Goal: Transaction & Acquisition: Purchase product/service

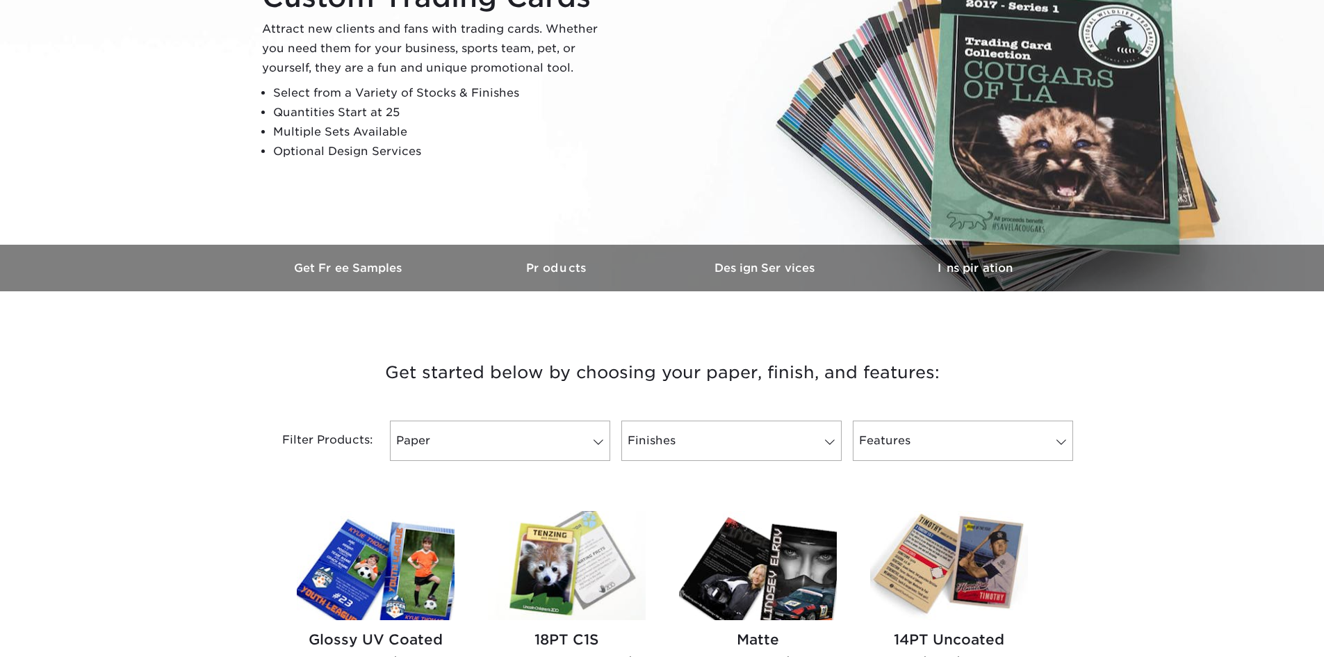
scroll to position [278, 0]
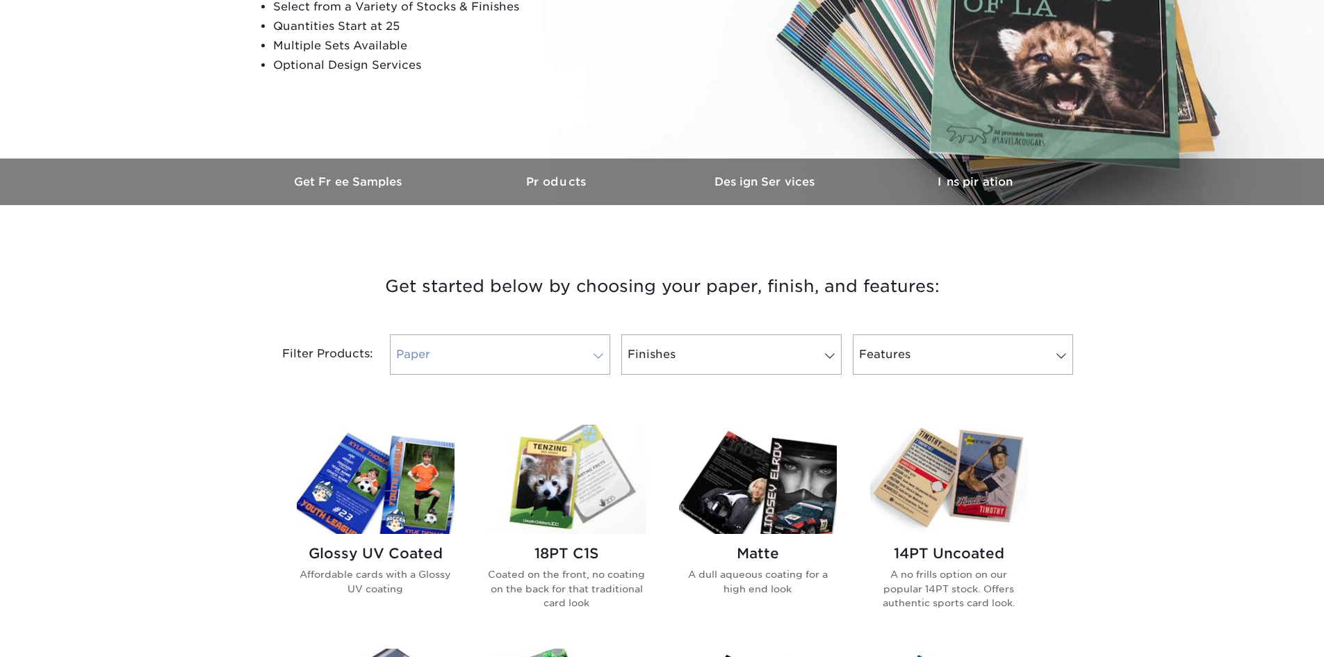
click at [529, 352] on link "Paper" at bounding box center [500, 354] width 220 height 40
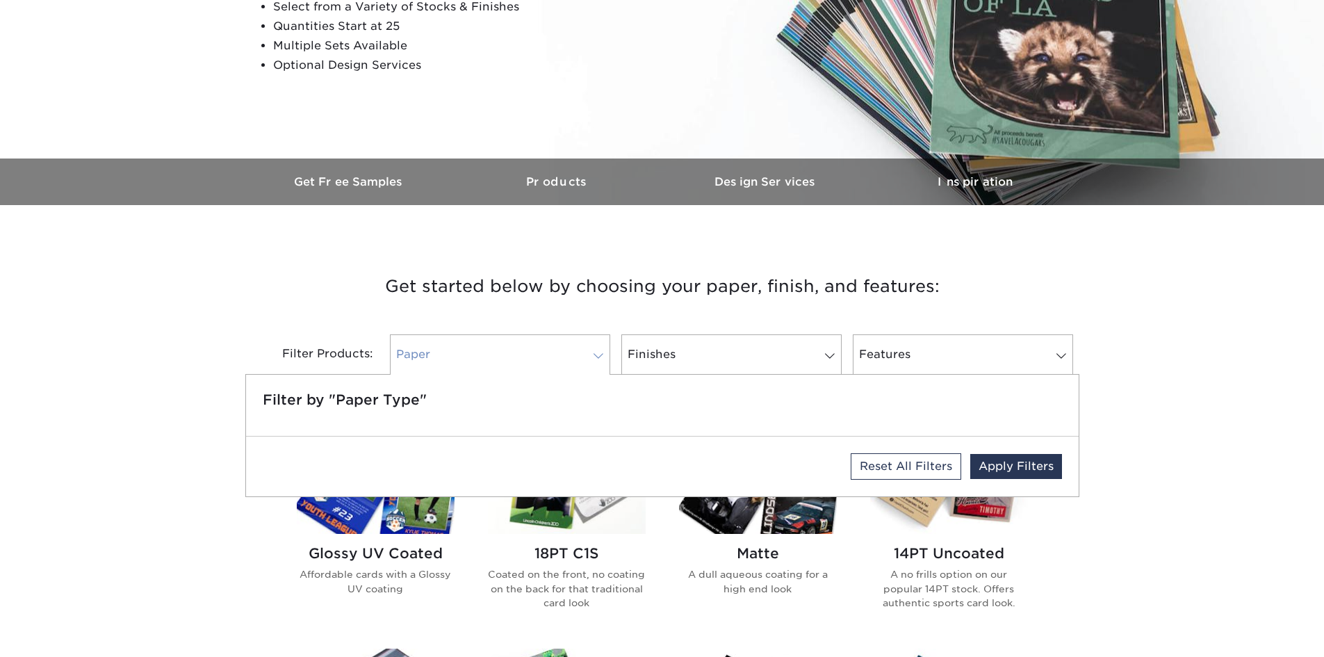
click at [588, 352] on span at bounding box center [597, 355] width 19 height 11
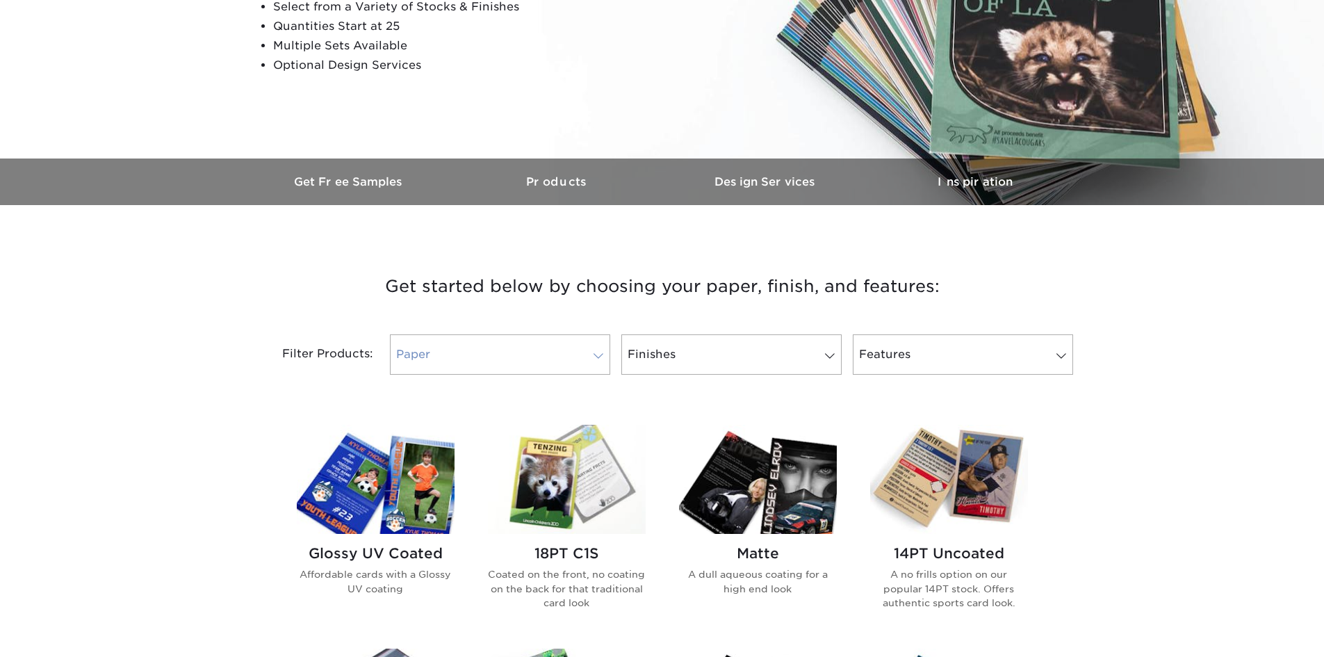
click at [588, 352] on span at bounding box center [597, 355] width 19 height 11
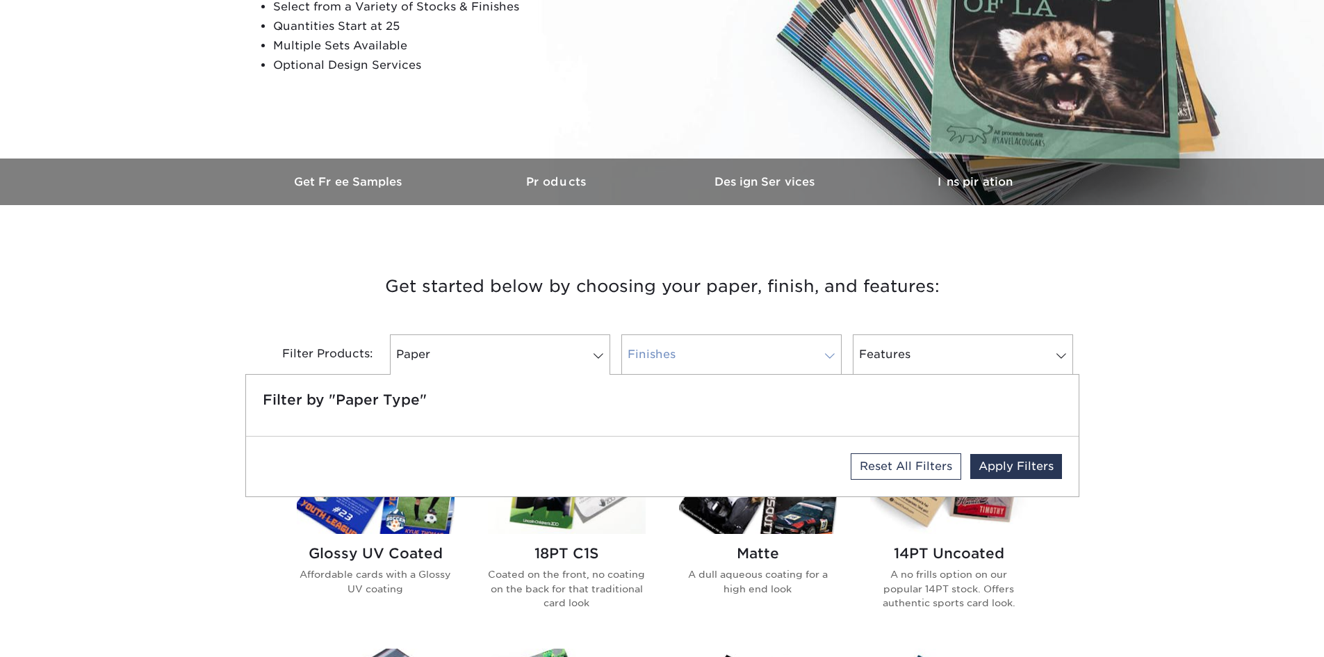
click at [667, 350] on link "Finishes" at bounding box center [731, 354] width 220 height 40
click at [548, 349] on link "Paper" at bounding box center [500, 354] width 220 height 40
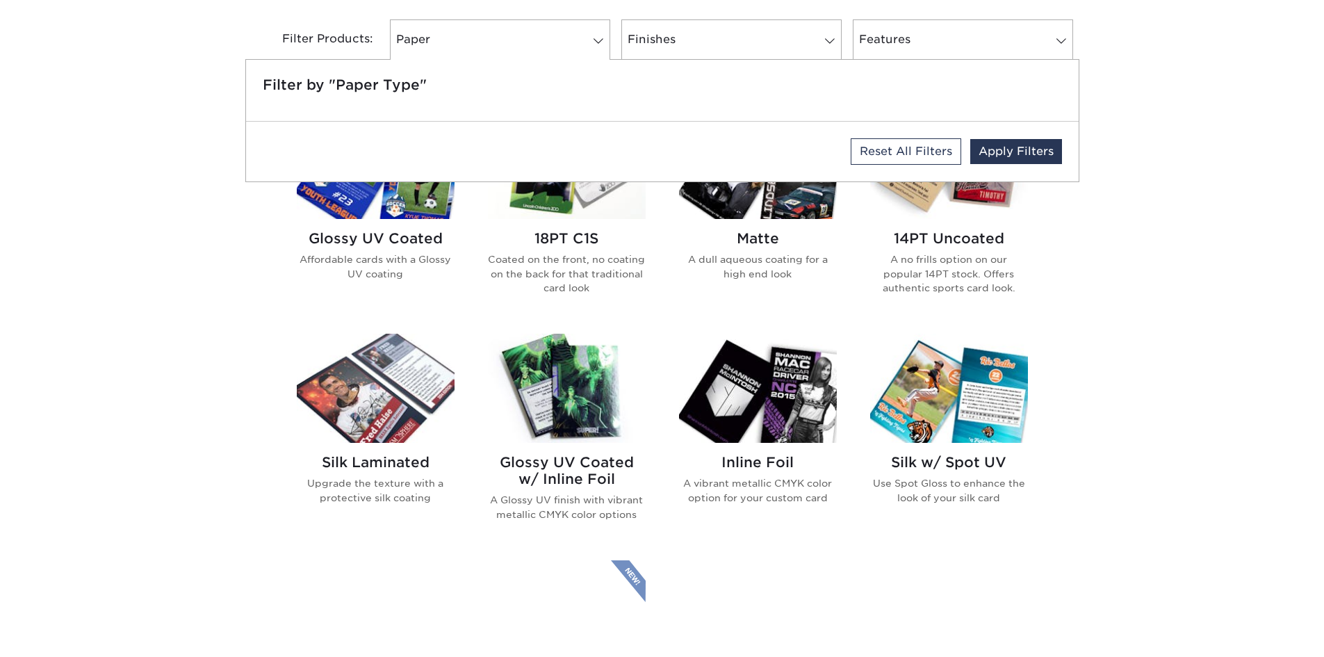
scroll to position [625, 0]
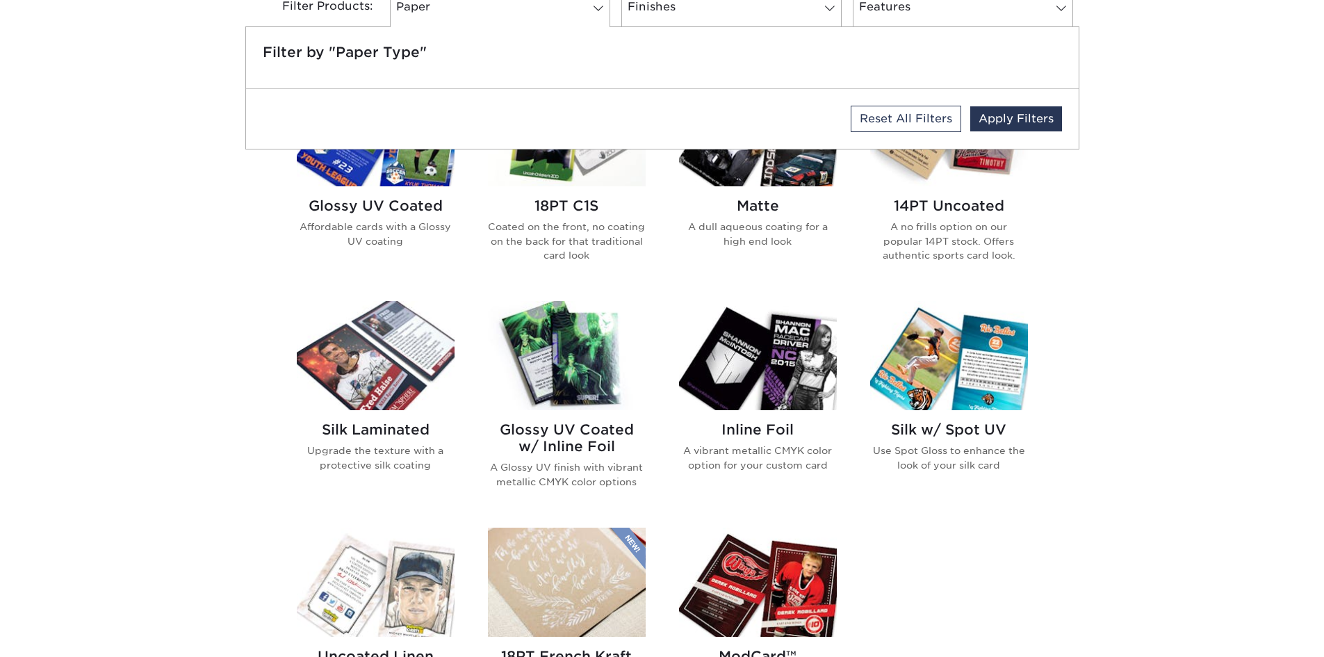
click at [202, 290] on div "Get started below by choosing your paper, finish, and features: Filtered Matche…" at bounding box center [662, 409] width 1324 height 1037
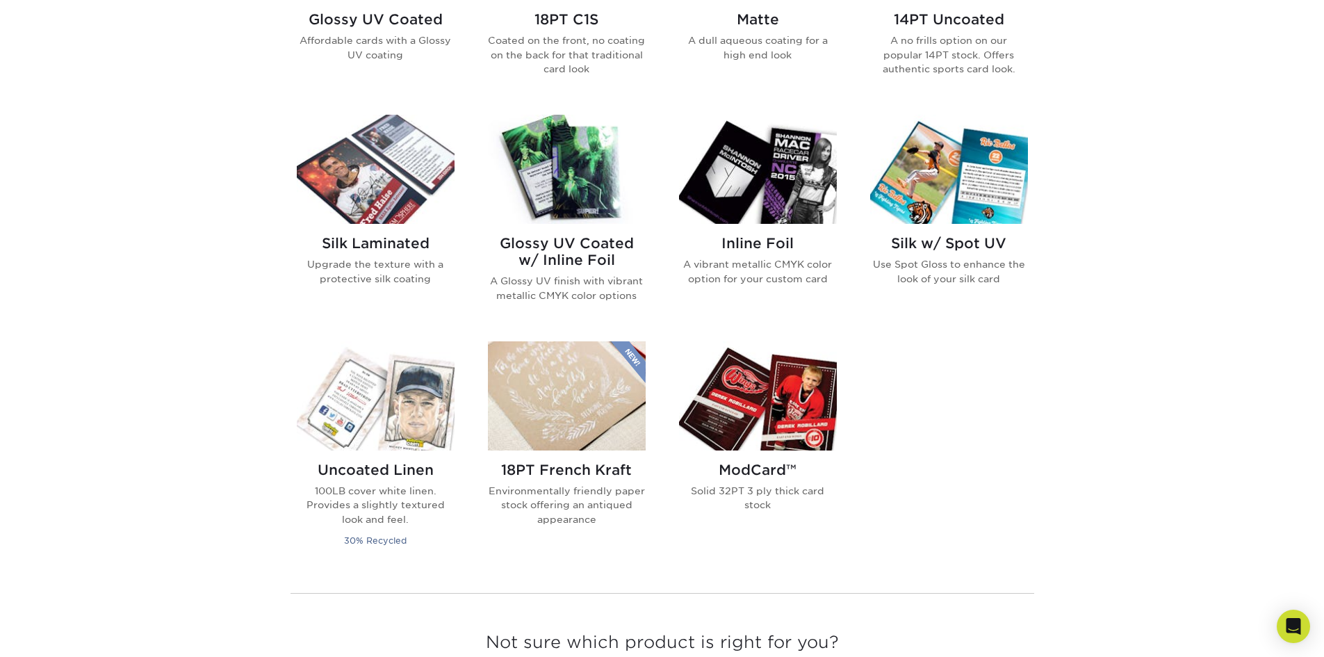
scroll to position [834, 0]
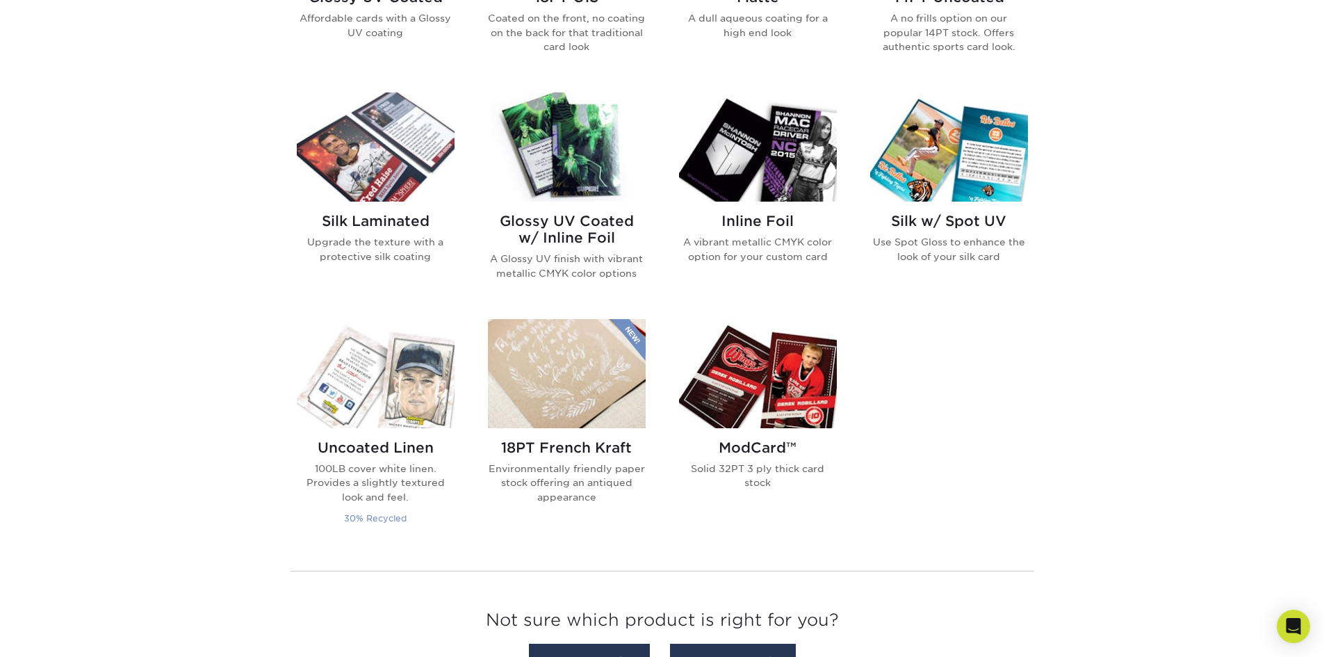
click at [388, 399] on img at bounding box center [376, 373] width 158 height 109
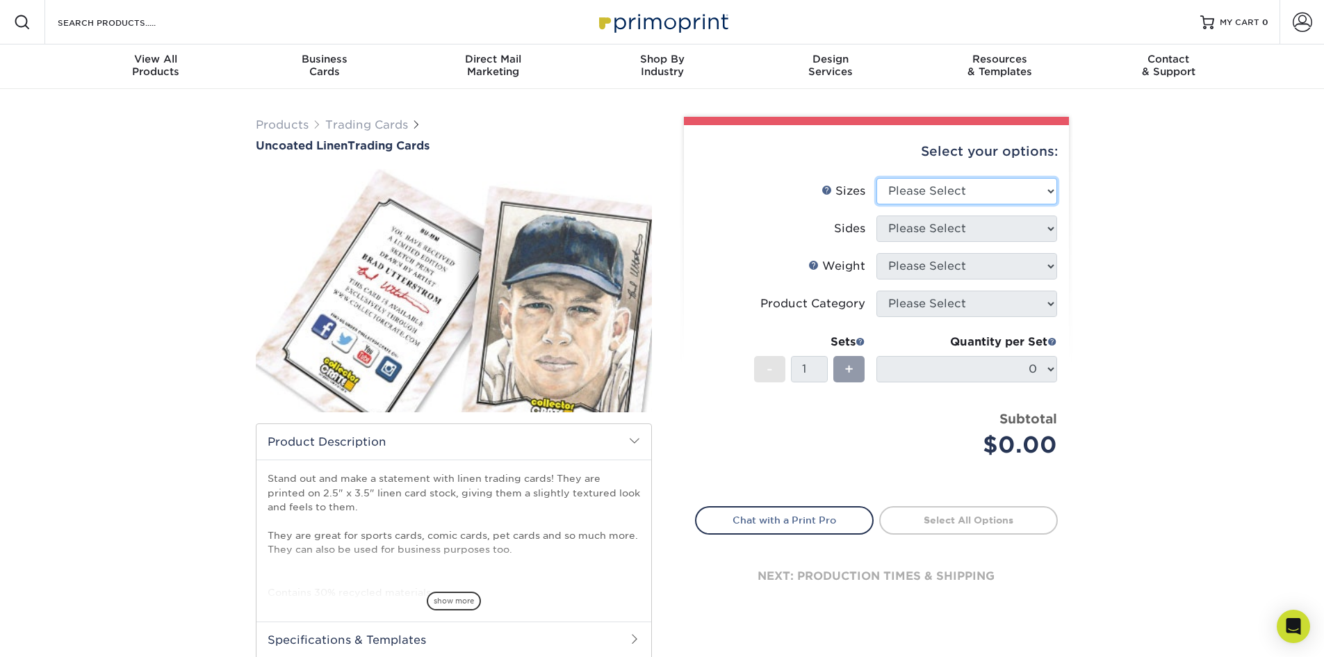
click at [909, 191] on select "Please Select 2.5" x 3.5"" at bounding box center [966, 191] width 181 height 26
select select "2.50x3.50"
click at [876, 178] on select "Please Select 2.5" x 3.5"" at bounding box center [966, 191] width 181 height 26
click at [914, 231] on select "Please Select Print Both Sides Print Front Only" at bounding box center [966, 228] width 181 height 26
select select "13abbda7-1d64-4f25-8bb2-c179b224825d"
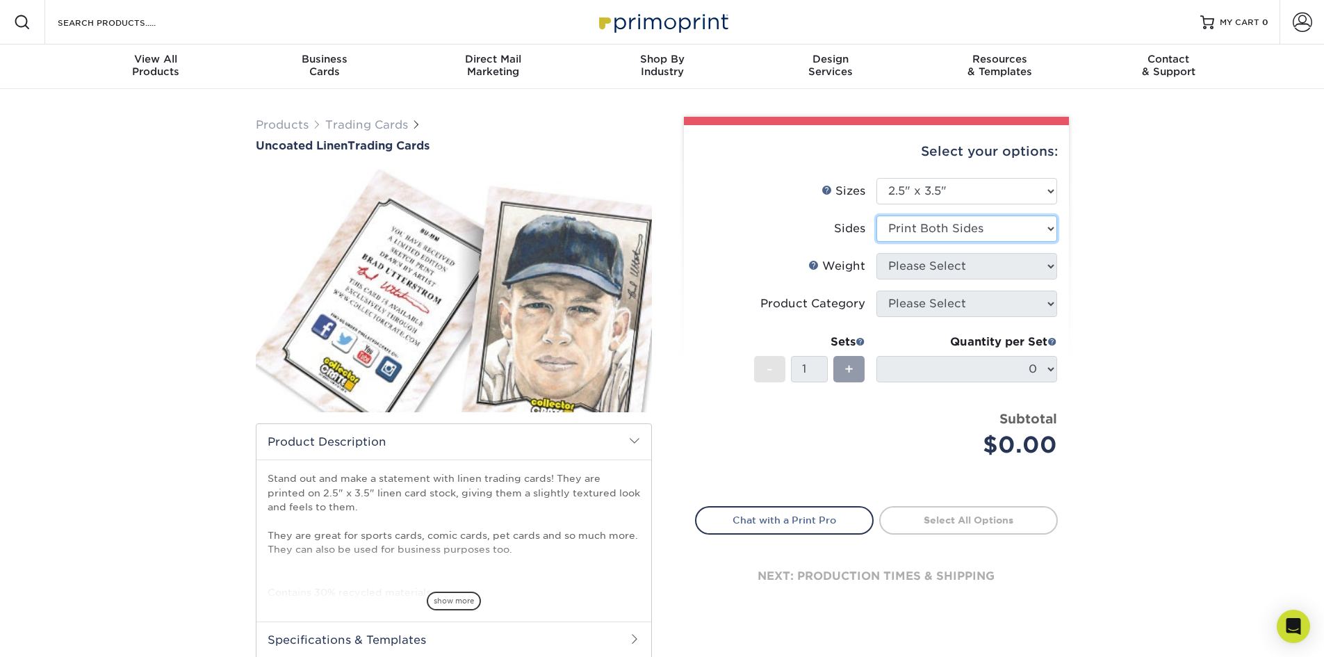
click at [876, 215] on select "Please Select Print Both Sides Print Front Only" at bounding box center [966, 228] width 181 height 26
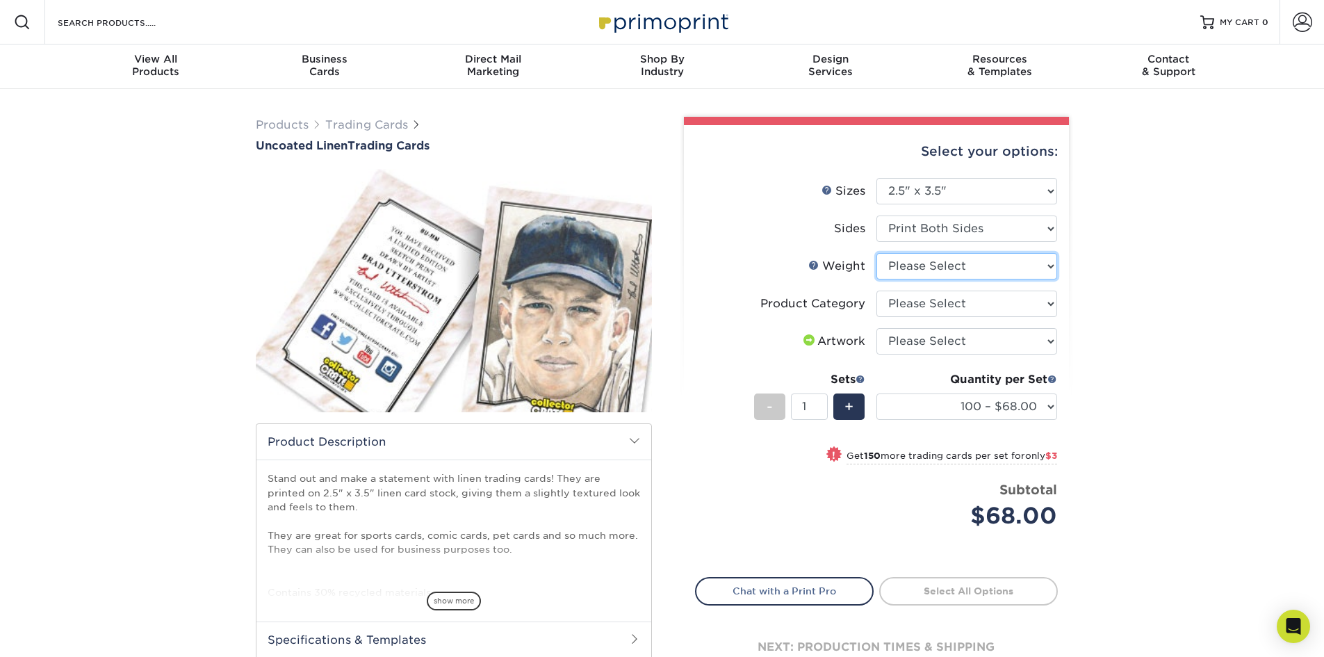
click at [937, 268] on select "Please Select 100LB" at bounding box center [966, 266] width 181 height 26
select select "100LB"
click at [876, 253] on select "Please Select 100LB" at bounding box center [966, 266] width 181 height 26
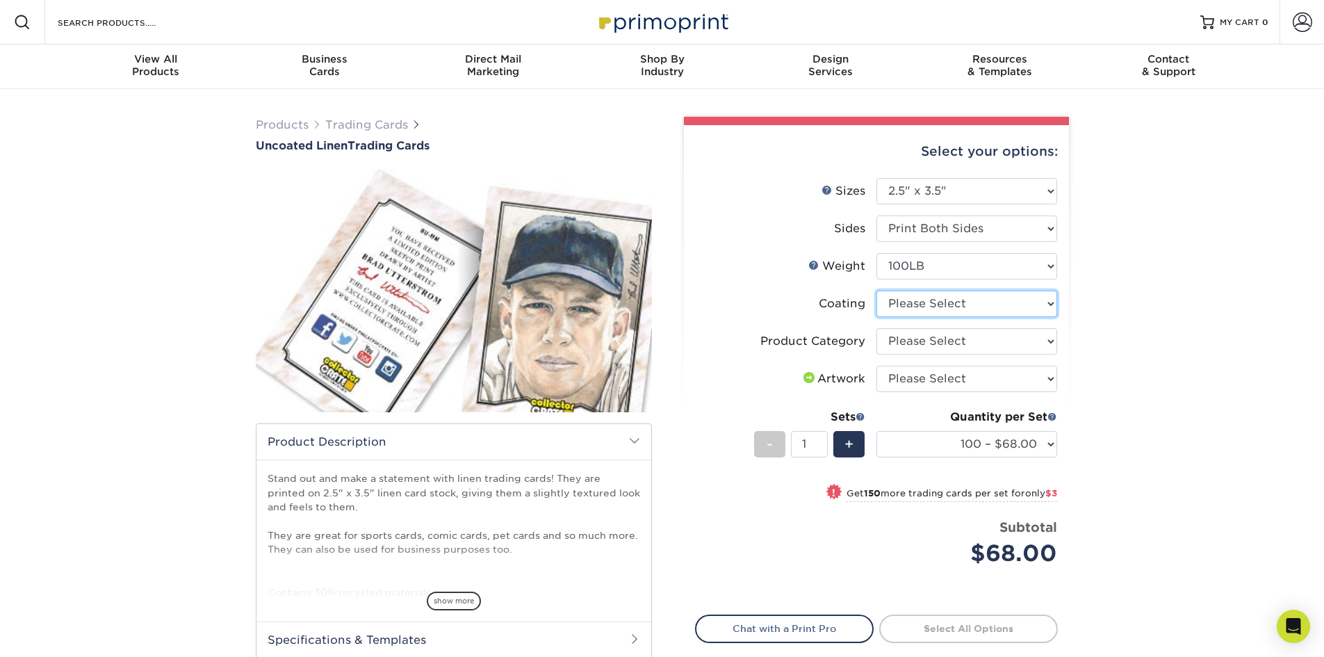
click at [923, 307] on select at bounding box center [966, 303] width 181 height 26
select select "3e7618de-abca-4bda-9f97-8b9129e913d8"
click at [876, 290] on select at bounding box center [966, 303] width 181 height 26
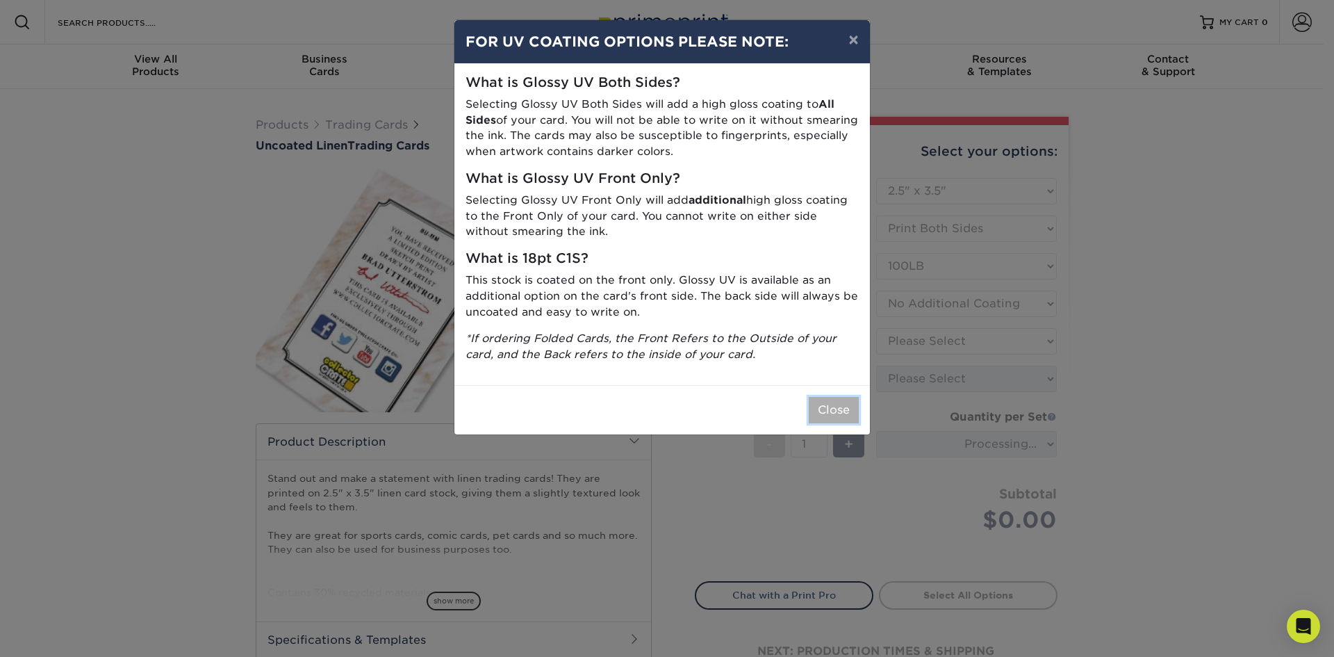
click at [833, 409] on button "Close" at bounding box center [834, 410] width 50 height 26
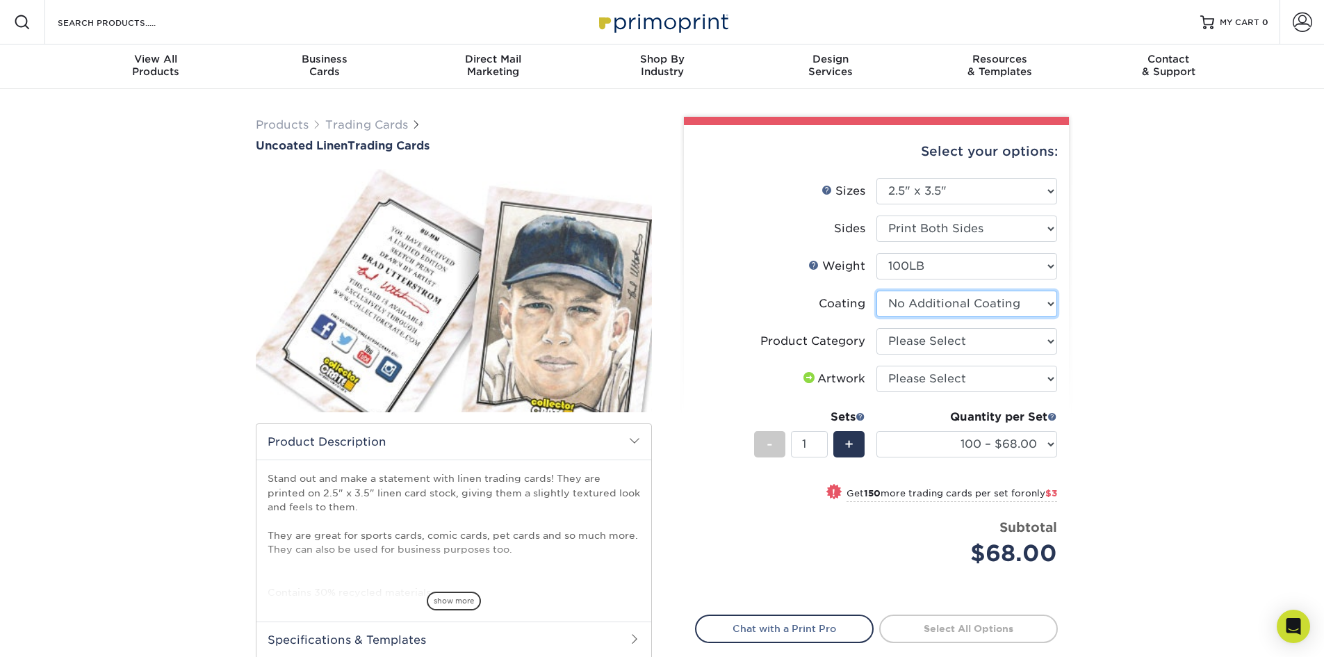
click at [946, 315] on select at bounding box center [966, 303] width 181 height 26
click at [775, 296] on label "Coating" at bounding box center [785, 303] width 181 height 26
click at [884, 339] on select "Please Select Trading Cards" at bounding box center [966, 341] width 181 height 26
select select "c2f9bce9-36c2-409d-b101-c29d9d031e18"
click at [876, 328] on select "Please Select Trading Cards" at bounding box center [966, 341] width 181 height 26
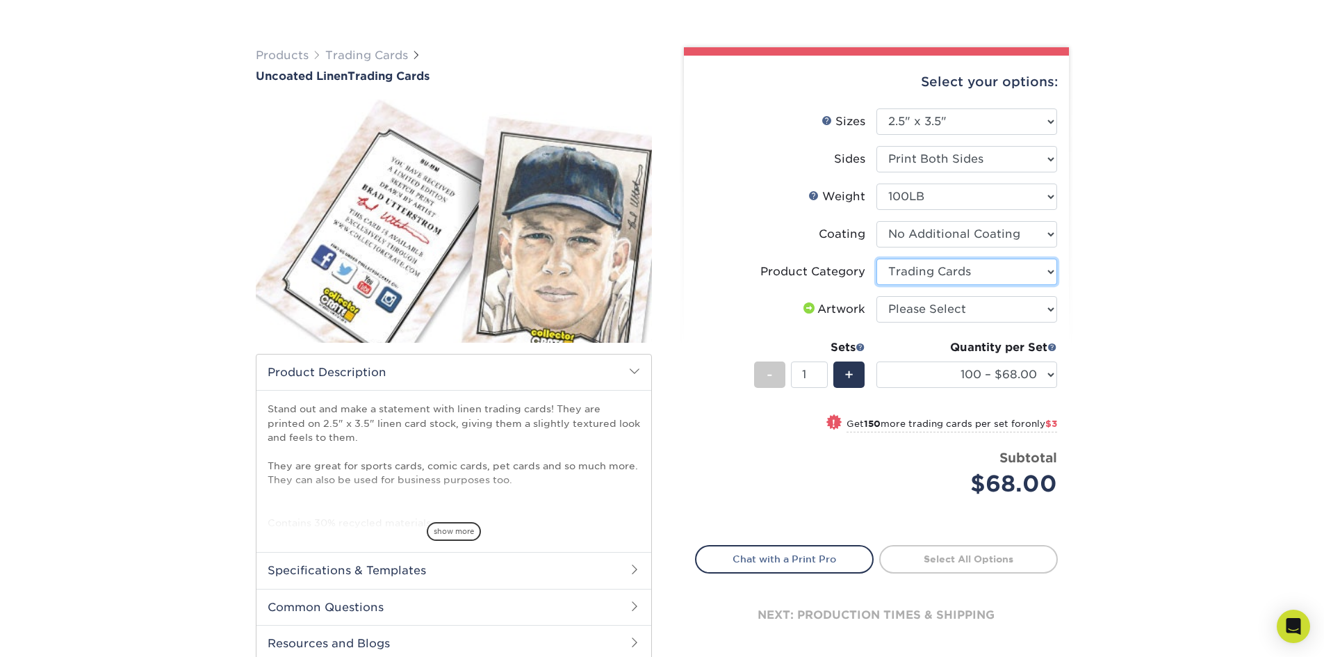
scroll to position [139, 0]
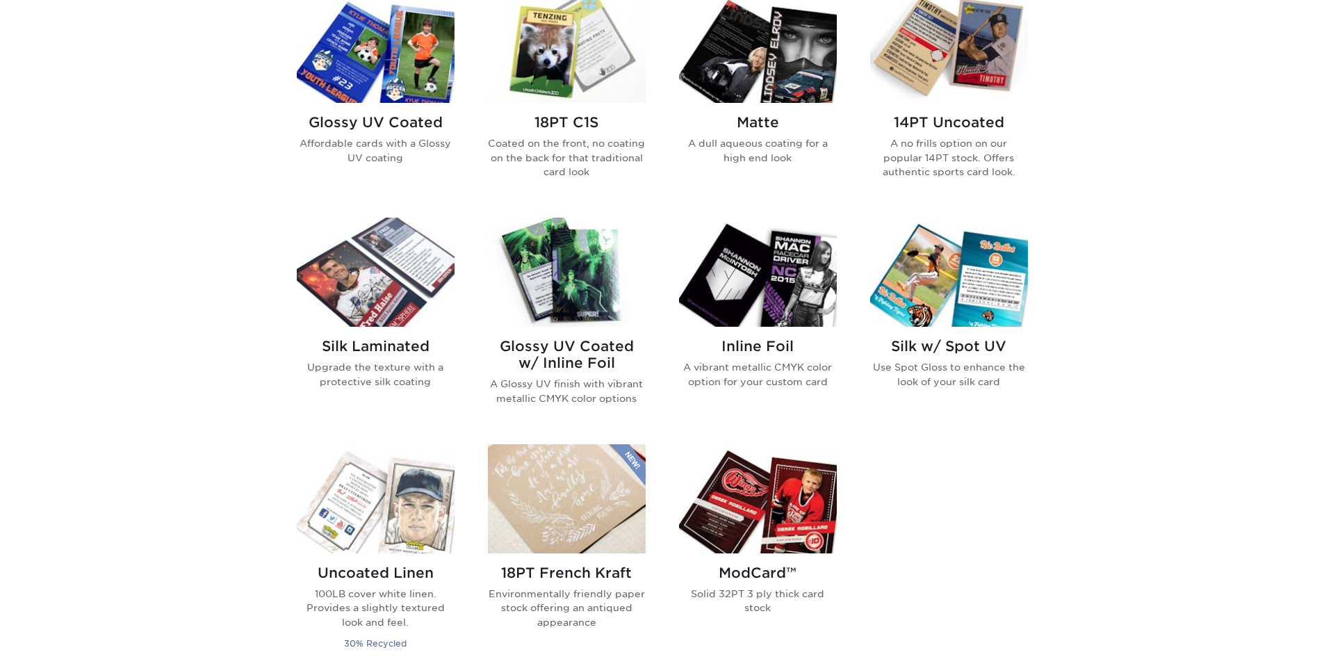
scroll to position [764, 0]
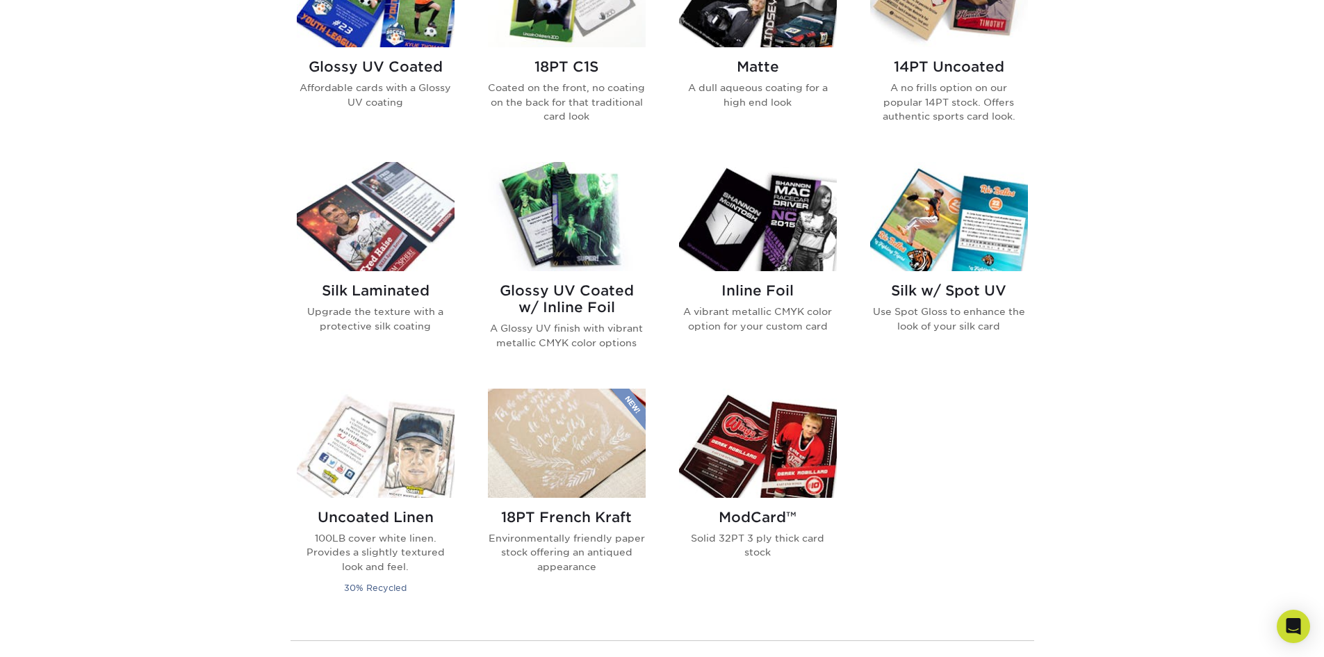
click at [407, 238] on img at bounding box center [376, 216] width 158 height 109
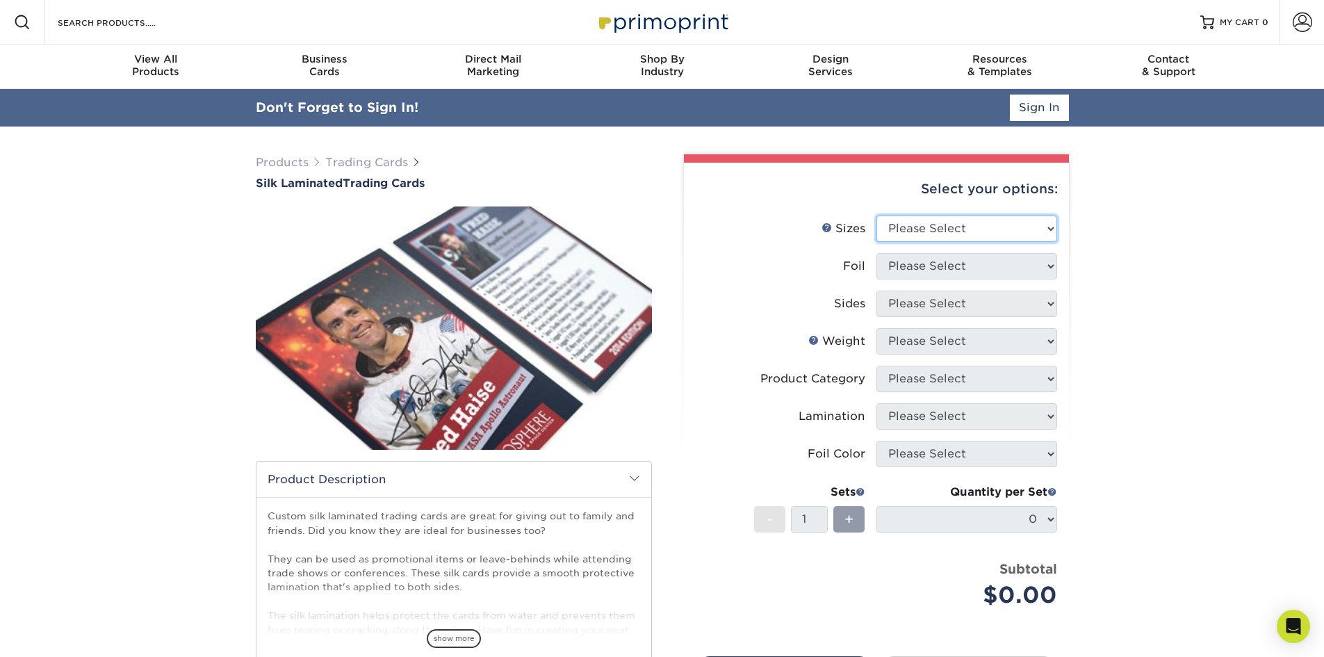
click at [978, 228] on select "Please Select 2.5" x 3.5"" at bounding box center [966, 228] width 181 height 26
select select "2.50x3.50"
click at [876, 215] on select "Please Select 2.5" x 3.5"" at bounding box center [966, 228] width 181 height 26
click at [954, 267] on select "Please Select No Yes" at bounding box center [966, 266] width 181 height 26
click at [876, 253] on select "Please Select No Yes" at bounding box center [966, 266] width 181 height 26
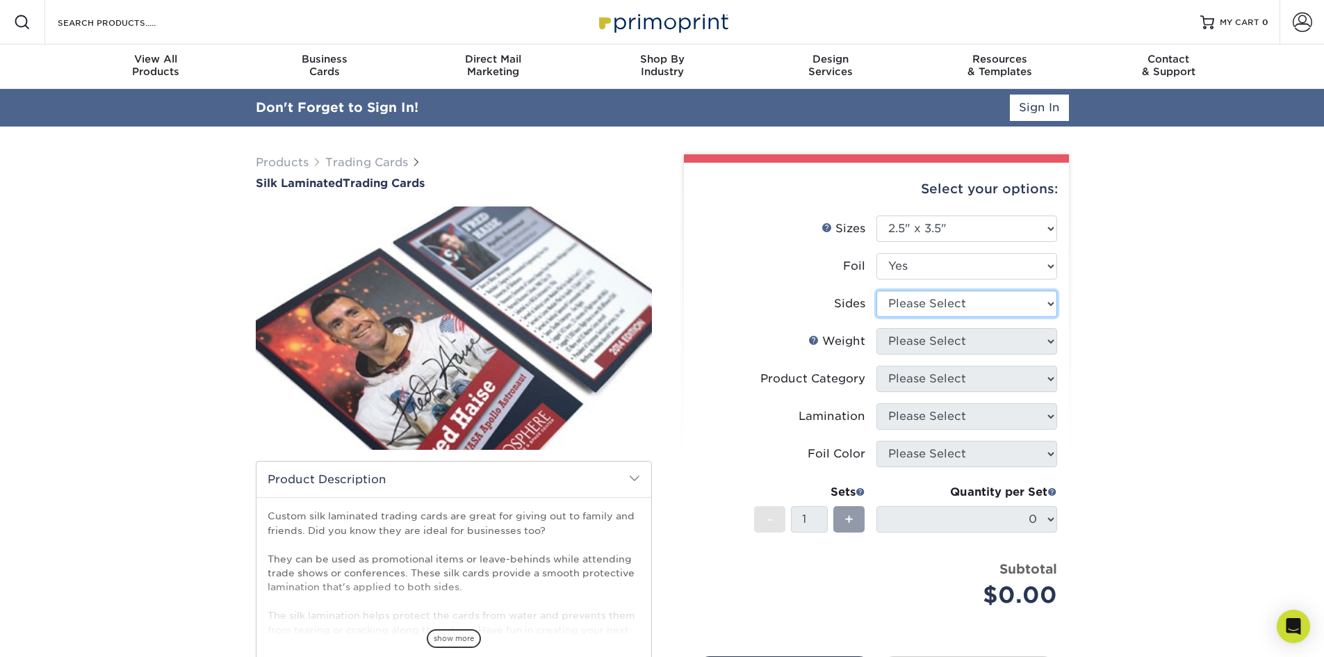
click at [914, 300] on select "Please Select Print Both Sides - Foil Both Sides Print Both Sides - Foil Front …" at bounding box center [966, 303] width 181 height 26
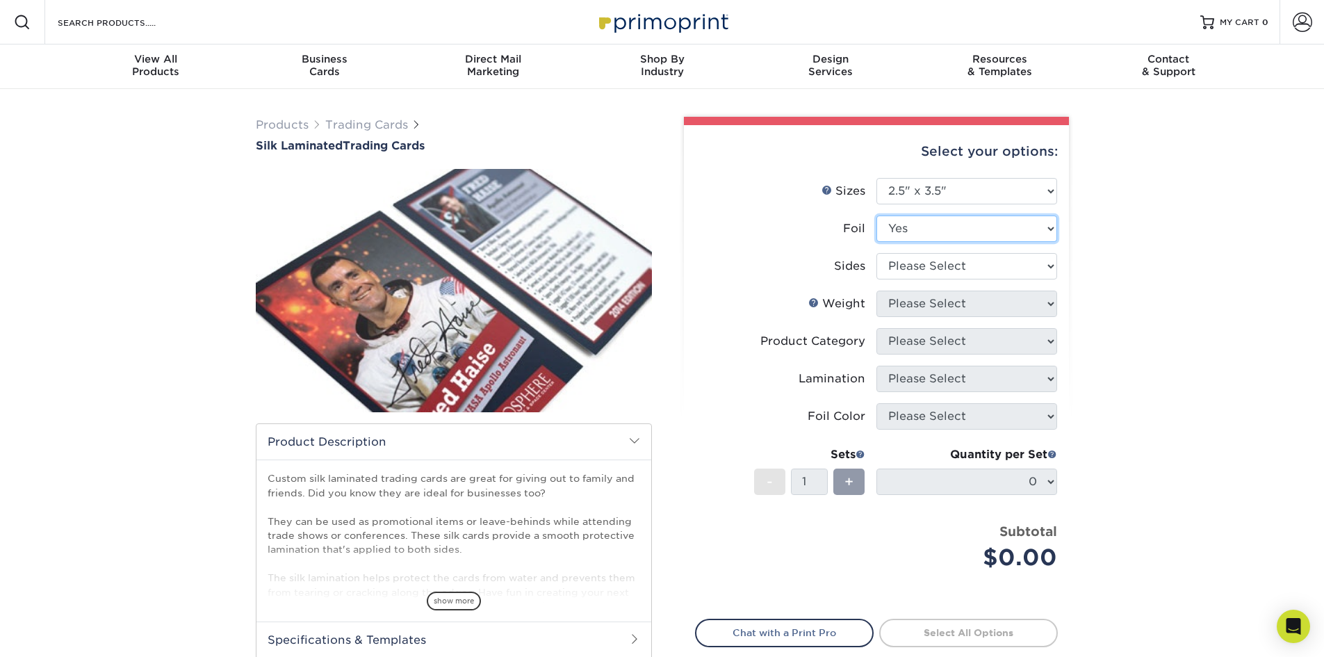
click at [918, 226] on select "Please Select No Yes" at bounding box center [966, 228] width 181 height 26
select select "0"
click at [876, 215] on select "Please Select No Yes" at bounding box center [966, 228] width 181 height 26
click at [910, 267] on select "Please Select Print Both Sides Print Front Only" at bounding box center [966, 266] width 181 height 26
select select "13abbda7-1d64-4f25-8bb2-c179b224825d"
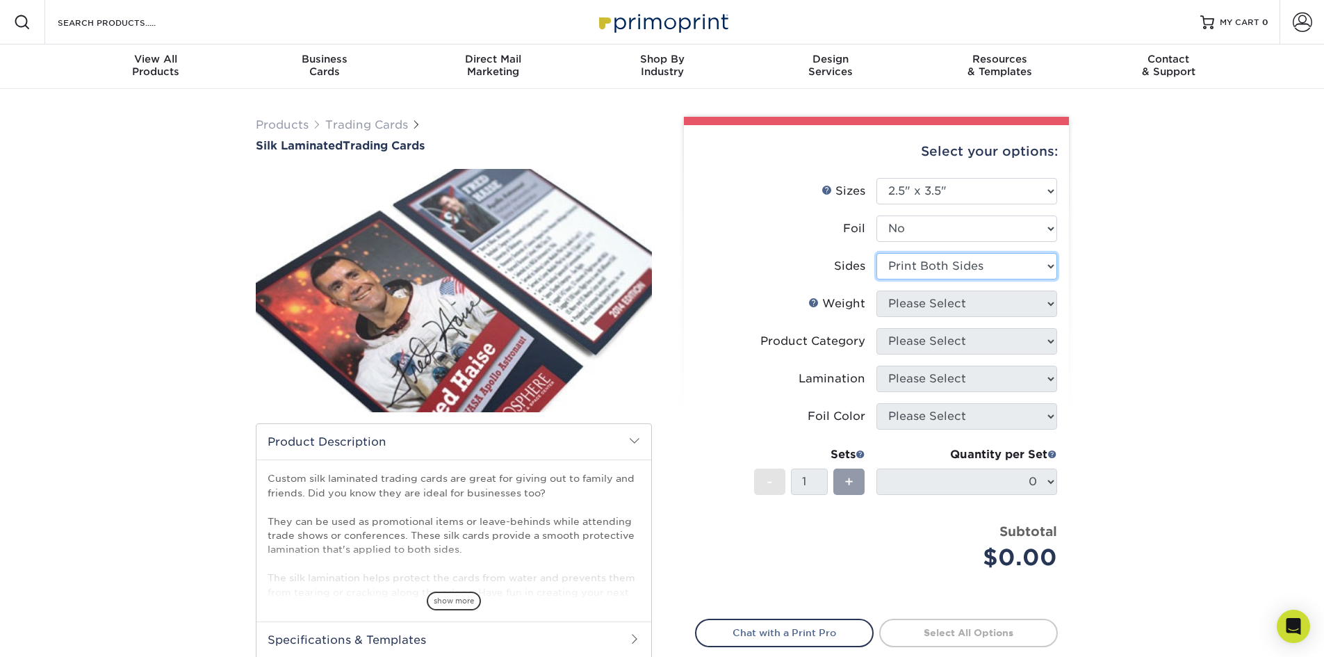
click at [876, 253] on select "Please Select Print Both Sides Print Front Only" at bounding box center [966, 266] width 181 height 26
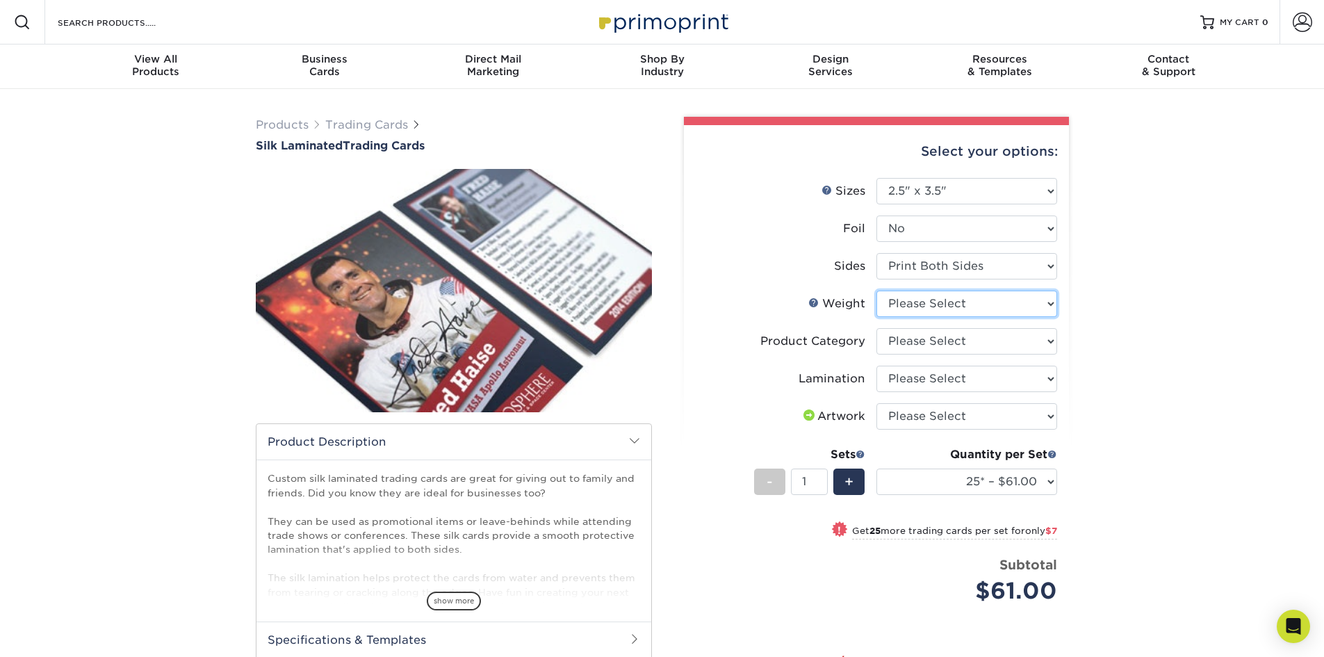
click at [914, 310] on select "Please Select 16PT" at bounding box center [966, 303] width 181 height 26
select select "16PT"
click at [876, 290] on select "Please Select 16PT" at bounding box center [966, 303] width 181 height 26
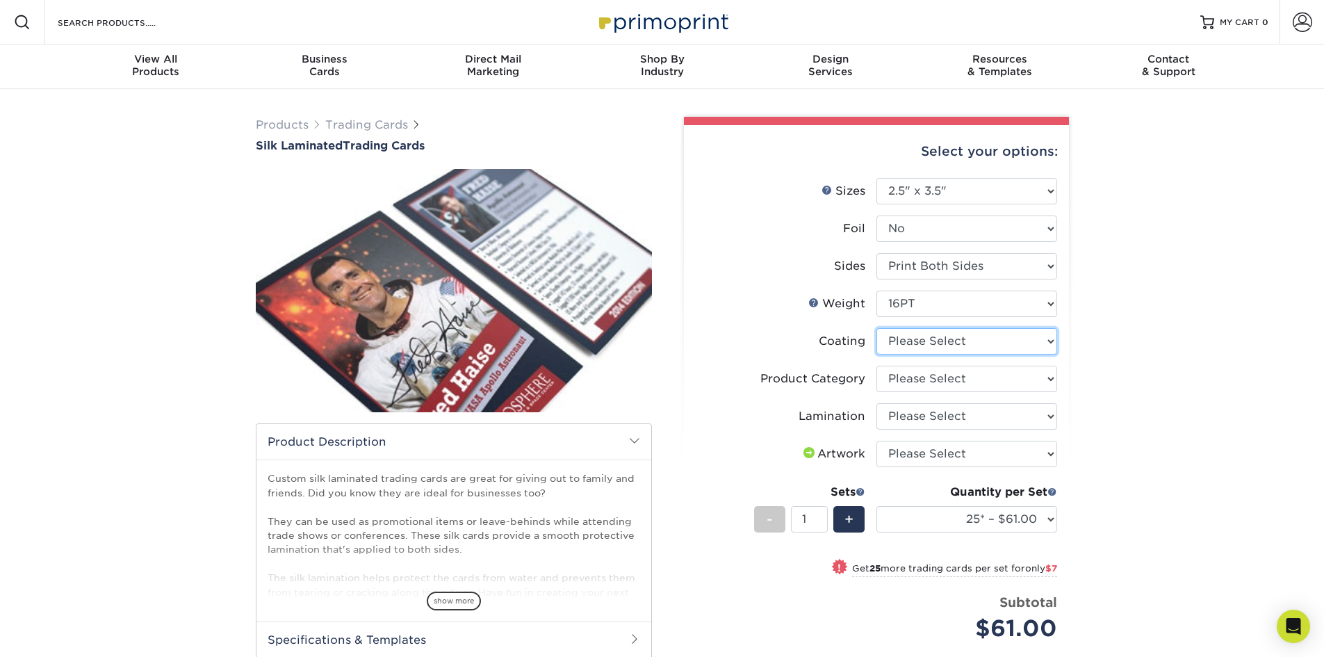
click at [915, 345] on select at bounding box center [966, 341] width 181 height 26
select select "3e7618de-abca-4bda-9f97-8b9129e913d8"
click at [876, 328] on select at bounding box center [966, 341] width 181 height 26
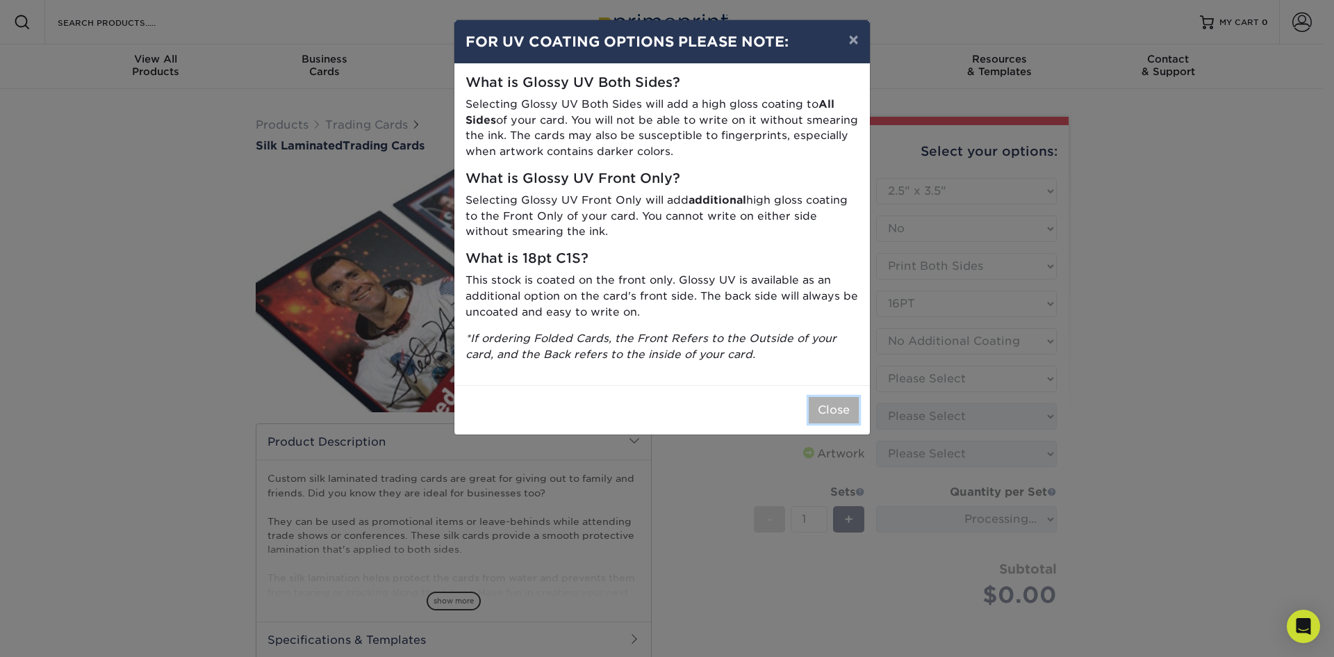
click at [841, 405] on button "Close" at bounding box center [834, 410] width 50 height 26
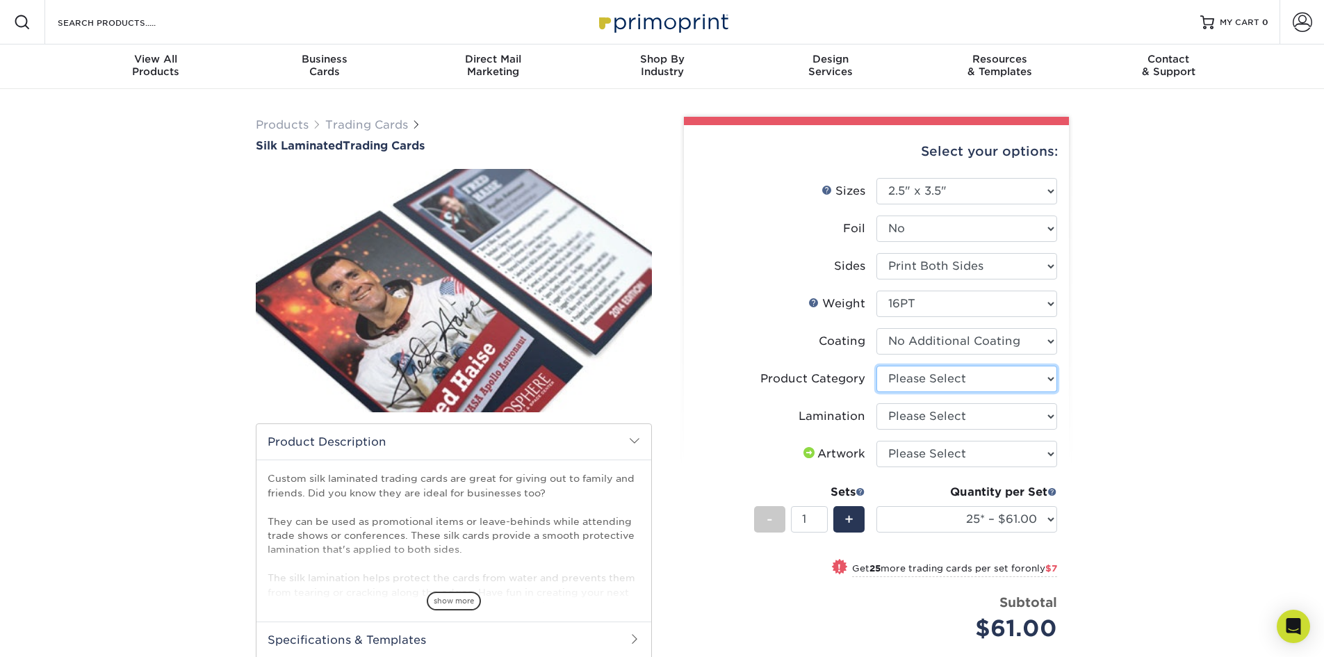
click at [889, 378] on select "Please Select Trading Cards" at bounding box center [966, 378] width 181 height 26
select select "c2f9bce9-36c2-409d-b101-c29d9d031e18"
click at [876, 365] on select "Please Select Trading Cards" at bounding box center [966, 378] width 181 height 26
click at [900, 415] on select "Please Select Silk" at bounding box center [966, 416] width 181 height 26
select select "ccacb42f-45f7-42d3-bbd3-7c8421cf37f0"
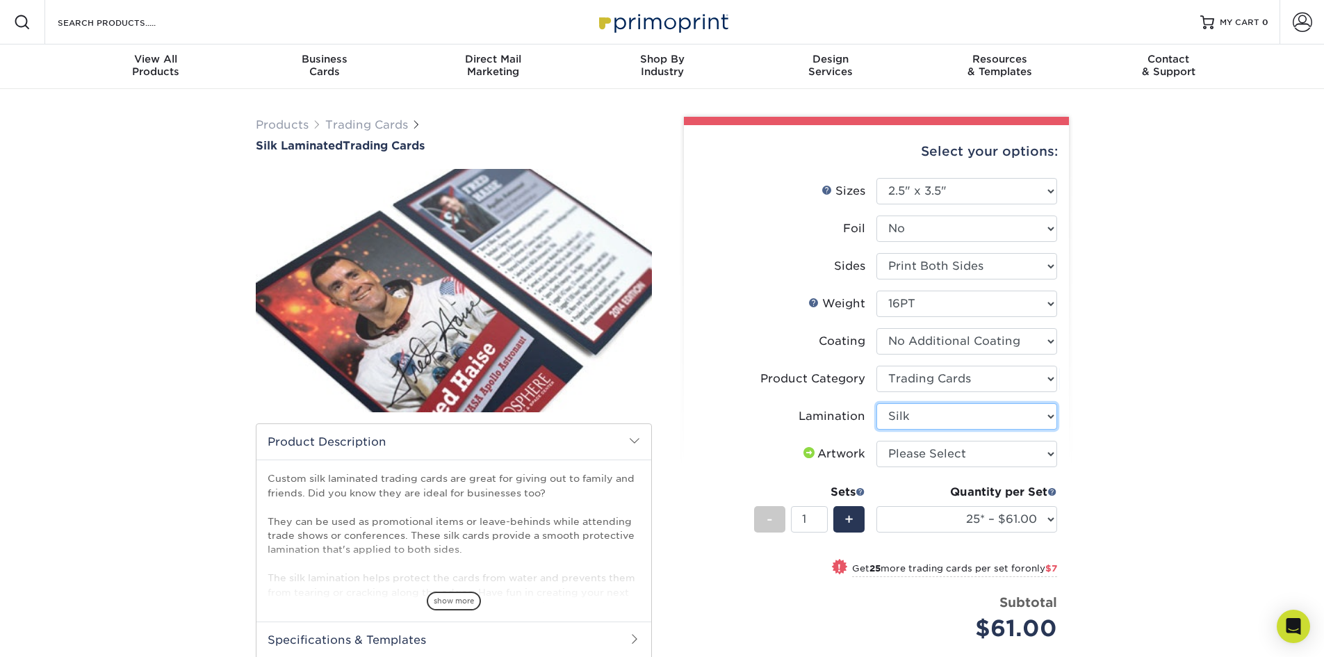
click at [876, 403] on select "Please Select Silk" at bounding box center [966, 416] width 181 height 26
click at [1012, 518] on select "25* – $61.00 50* – $68.00 75* – $74.00 100* – $81.00 250* – $88.00 500 – $98.00…" at bounding box center [966, 519] width 181 height 26
select select "100* – $81.00"
click at [876, 506] on select "25* – $61.00 50* – $68.00 75* – $74.00 100* – $81.00 250* – $88.00 500 – $98.00…" at bounding box center [966, 519] width 181 height 26
click at [932, 447] on select "Please Select I will upload files I need a design - $100" at bounding box center [966, 453] width 181 height 26
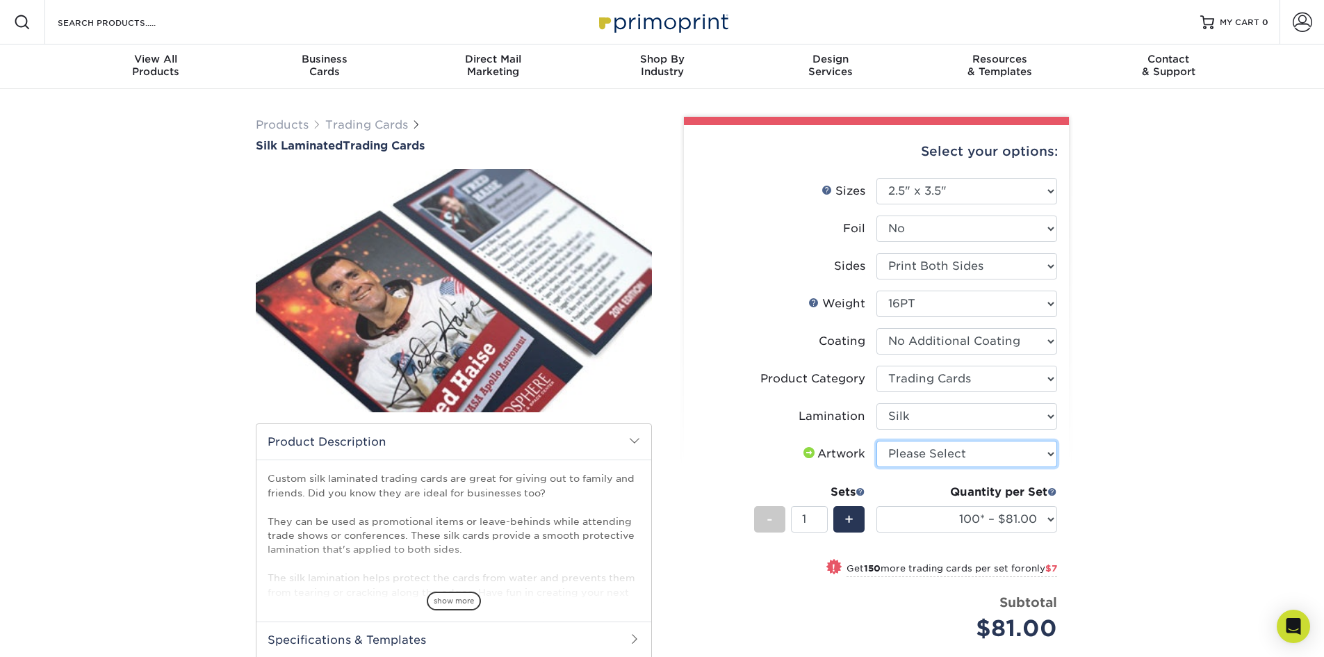
select select "upload"
click at [876, 440] on select "Please Select I will upload files I need a design - $100" at bounding box center [966, 453] width 181 height 26
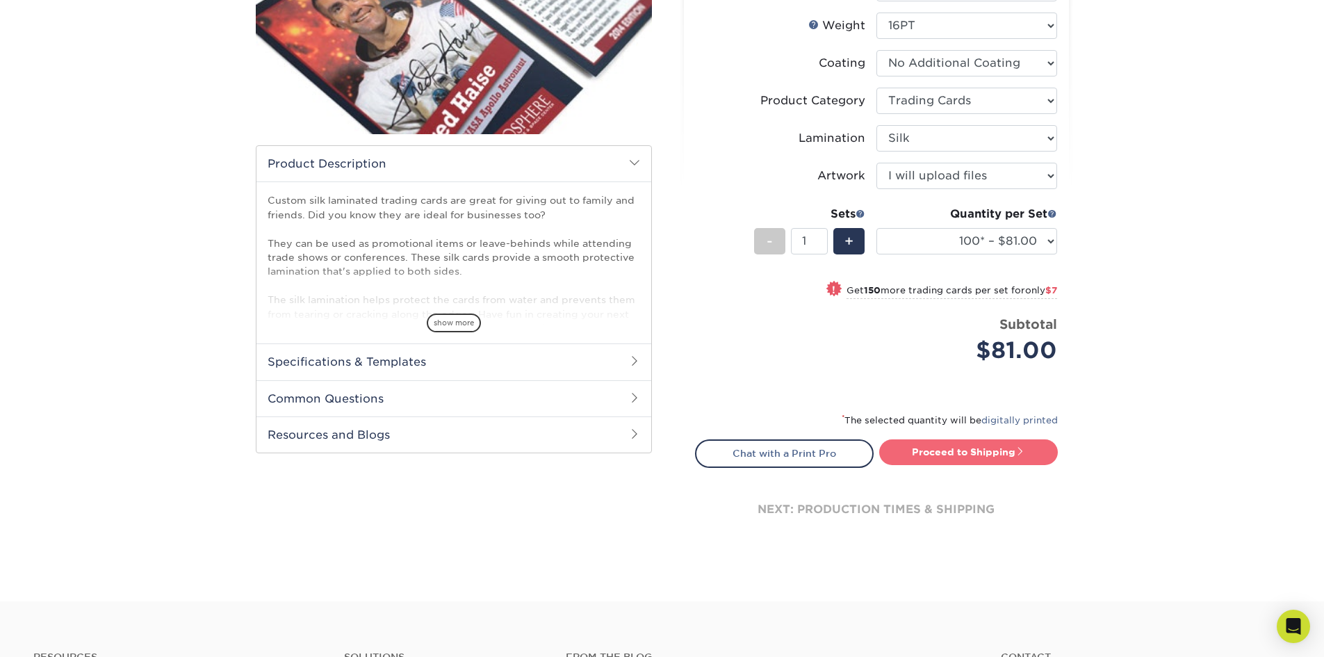
click at [989, 462] on link "Proceed to Shipping" at bounding box center [968, 451] width 179 height 25
type input "Set 1"
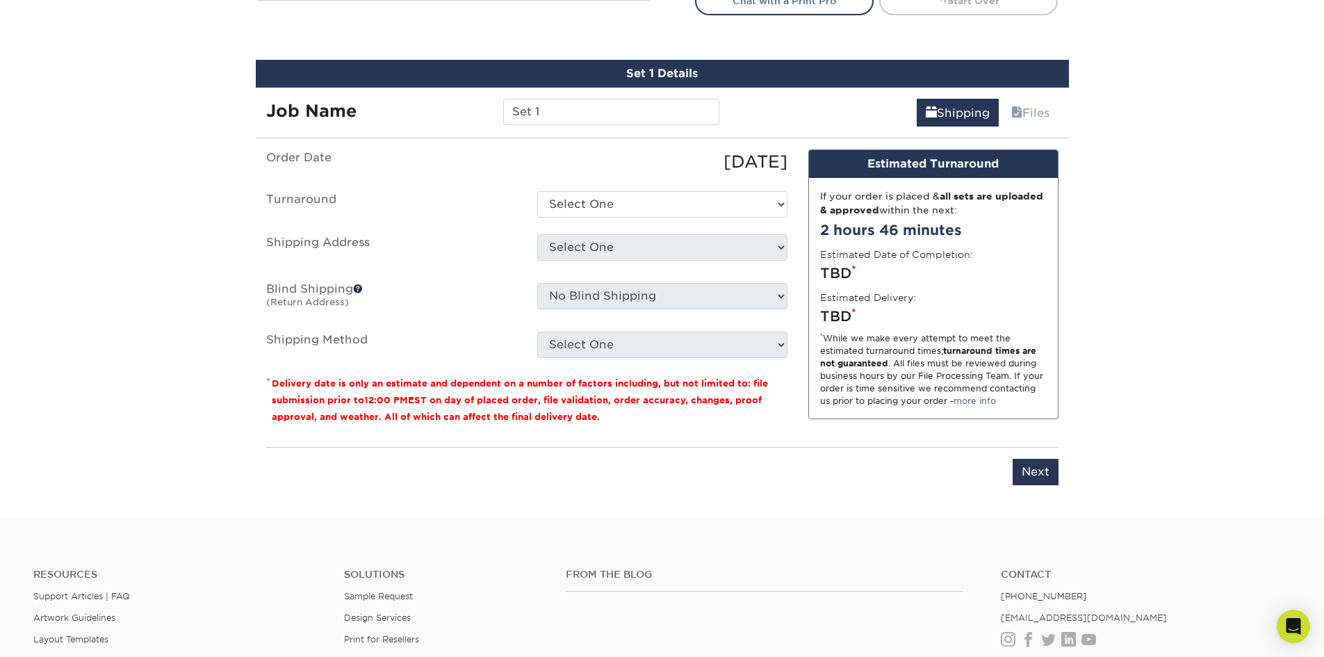
scroll to position [755, 0]
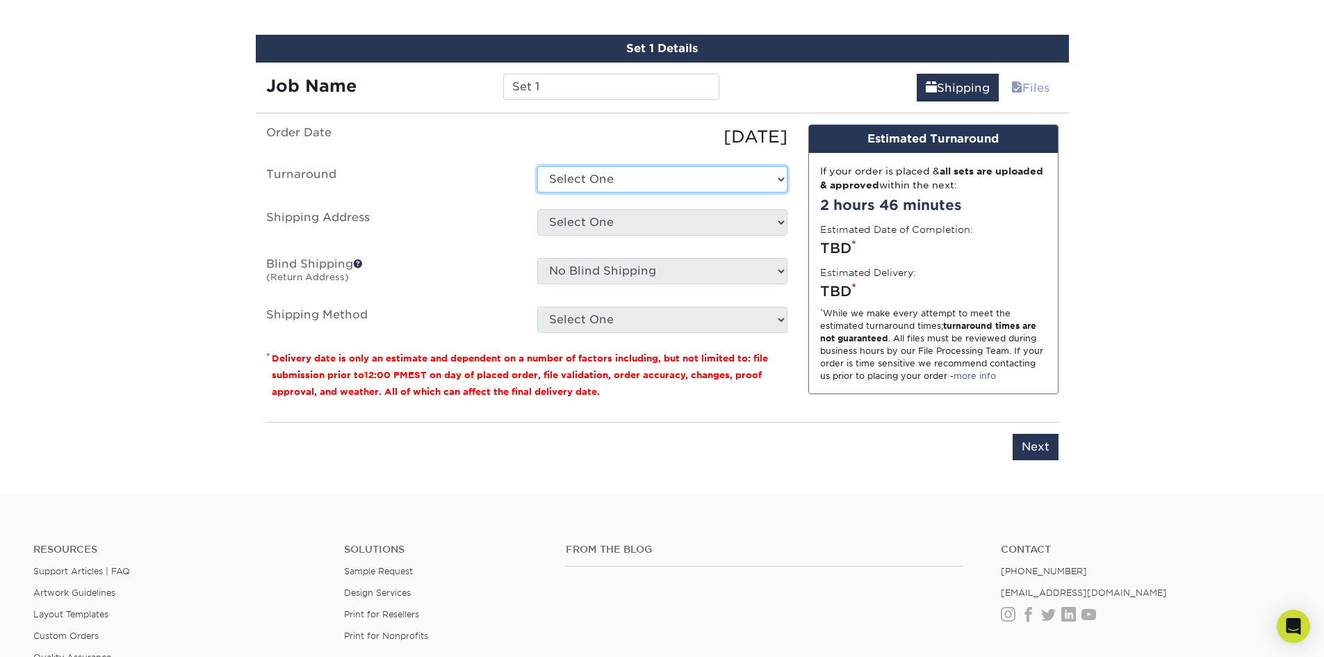
click at [652, 178] on select "Select One 2-4 Business Days 2 Day Next Business Day" at bounding box center [662, 179] width 250 height 26
select select "934d2224-9e55-4369-b2cc-403e0ea1c12b"
click at [537, 166] on select "Select One 2-4 Business Days 2 Day Next Business Day" at bounding box center [662, 179] width 250 height 26
click at [612, 188] on select "Select One 2-4 Business Days 2 Day Next Business Day" at bounding box center [662, 179] width 250 height 26
click at [537, 166] on select "Select One 2-4 Business Days 2 Day Next Business Day" at bounding box center [662, 179] width 250 height 26
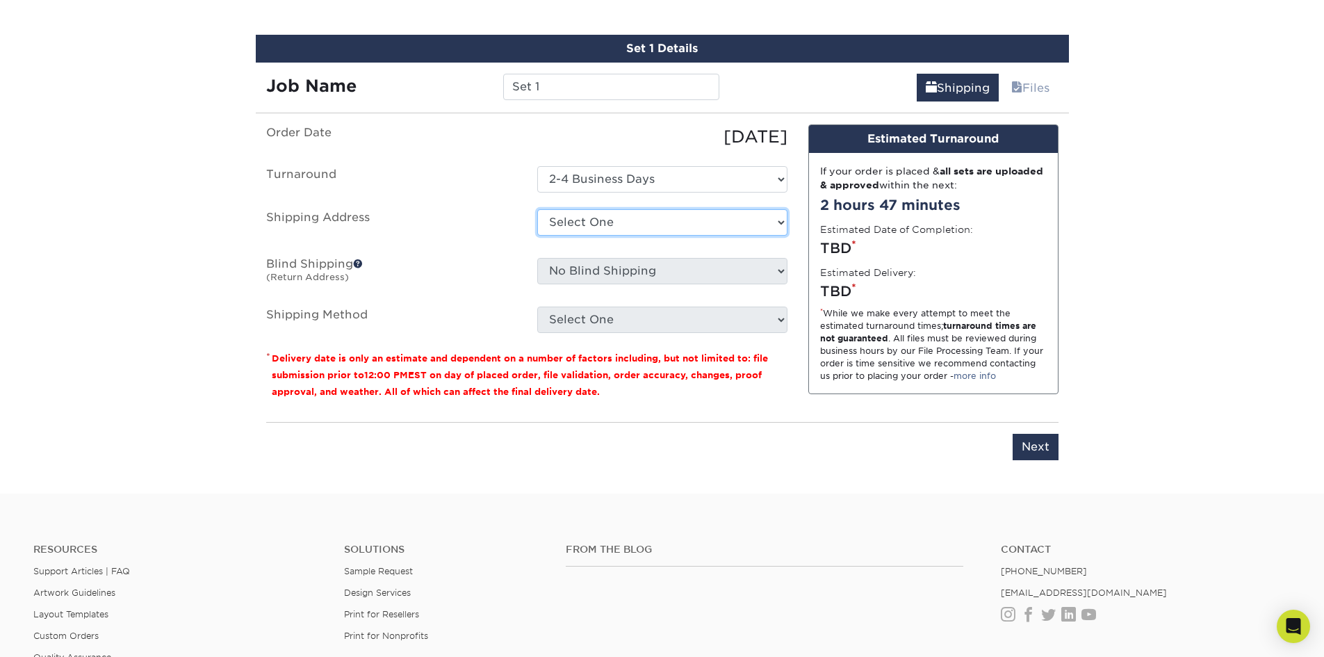
click at [568, 220] on select "Select One + Add New Address - Login" at bounding box center [662, 222] width 250 height 26
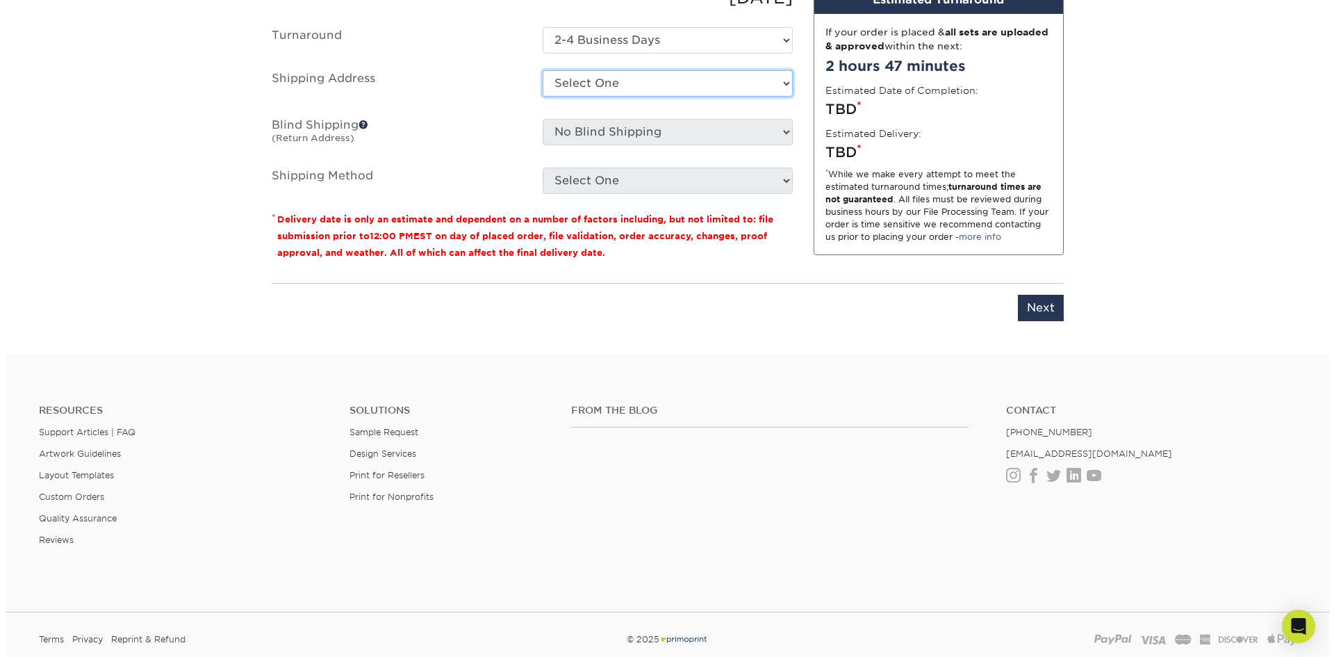
scroll to position [825, 0]
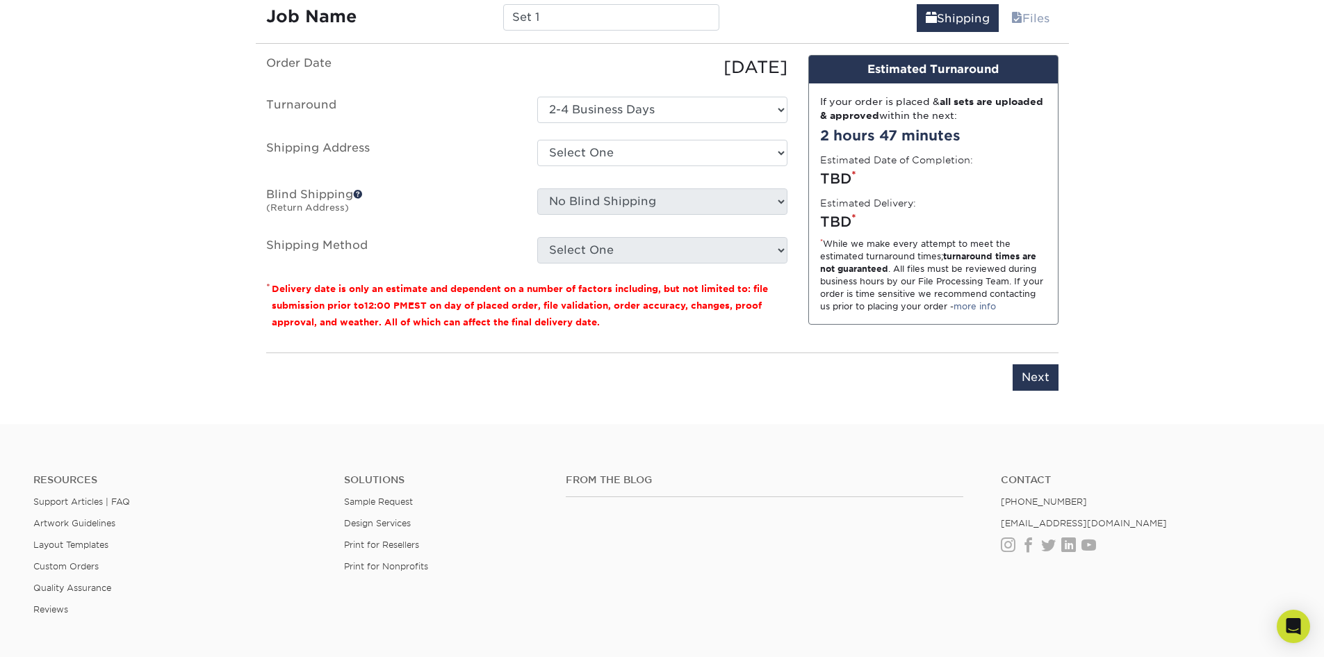
click at [391, 277] on fieldset "Order Date 08/19/2025 Turnaround Select One 2-4 Business Days 2 Day Next Busine…" at bounding box center [526, 167] width 521 height 225
click at [591, 154] on select "Select One + Add New Address - Login" at bounding box center [662, 153] width 250 height 26
select select "newaddress"
click at [537, 140] on select "Select One + Add New Address - Login" at bounding box center [662, 153] width 250 height 26
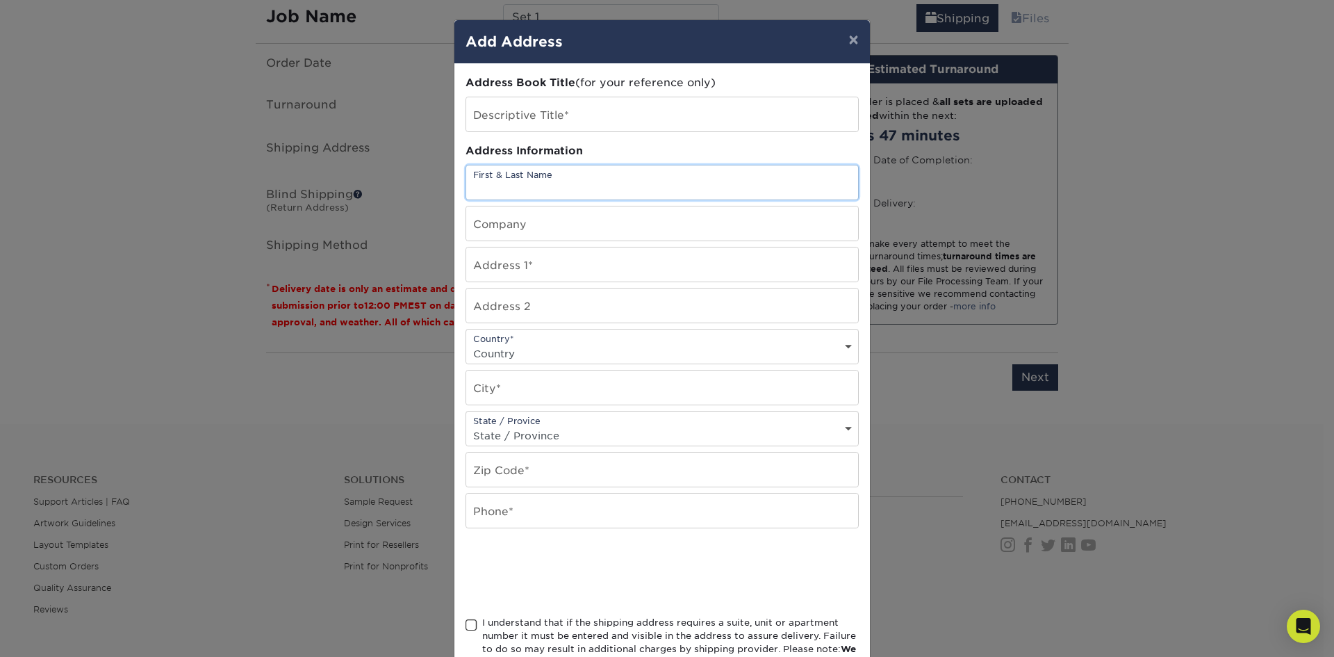
click at [566, 186] on input "text" at bounding box center [662, 182] width 392 height 34
type input "Tyrell Anderson"
type input "122 Washington Ave"
select select "US"
type input "Chesterton"
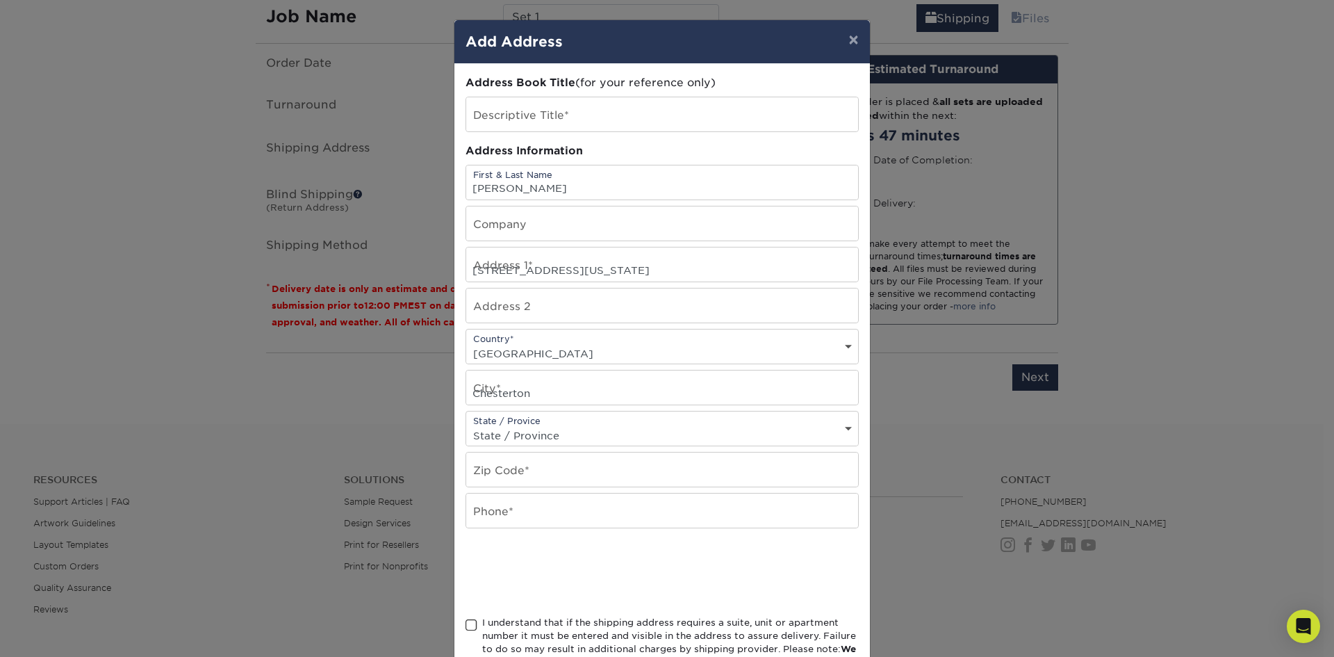
select select "IN"
type input "46304-3252"
type input "7654146541"
click at [578, 116] on input "text" at bounding box center [662, 114] width 392 height 34
type input "TEA BDAY"
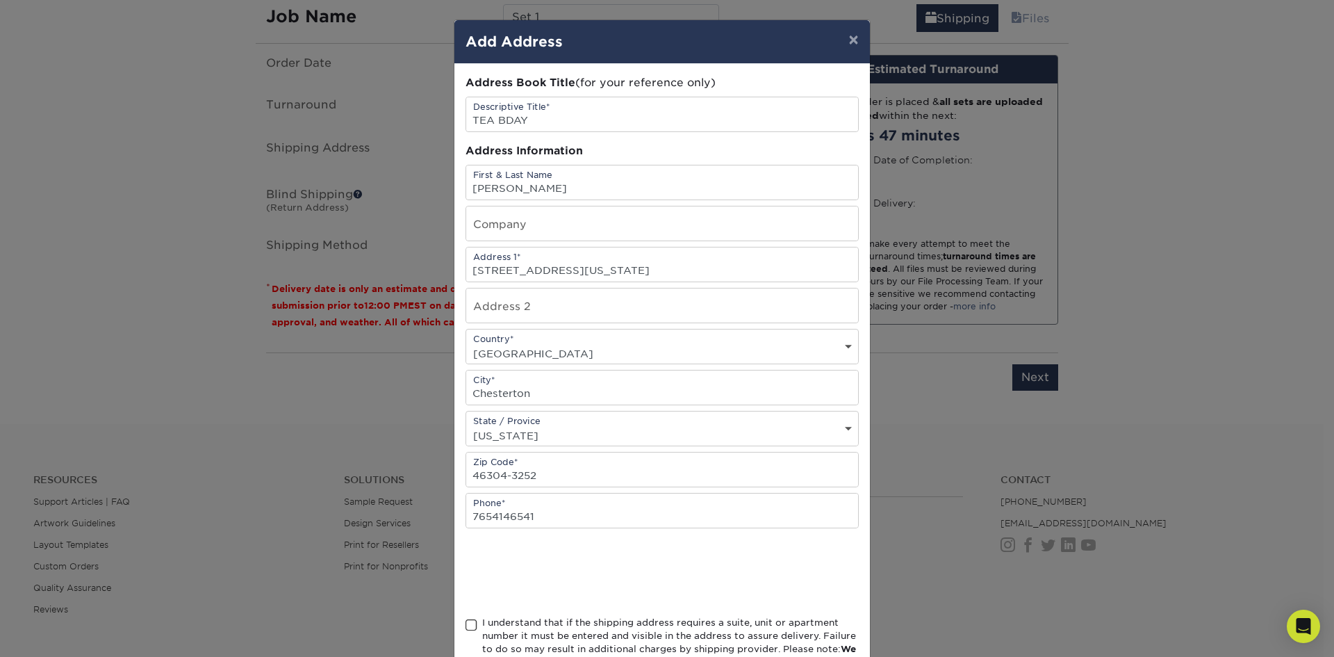
click at [465, 620] on span at bounding box center [471, 624] width 12 height 13
click at [0, 0] on input "I understand that if the shipping address requires a suite, unit or apartment n…" at bounding box center [0, 0] width 0 height 0
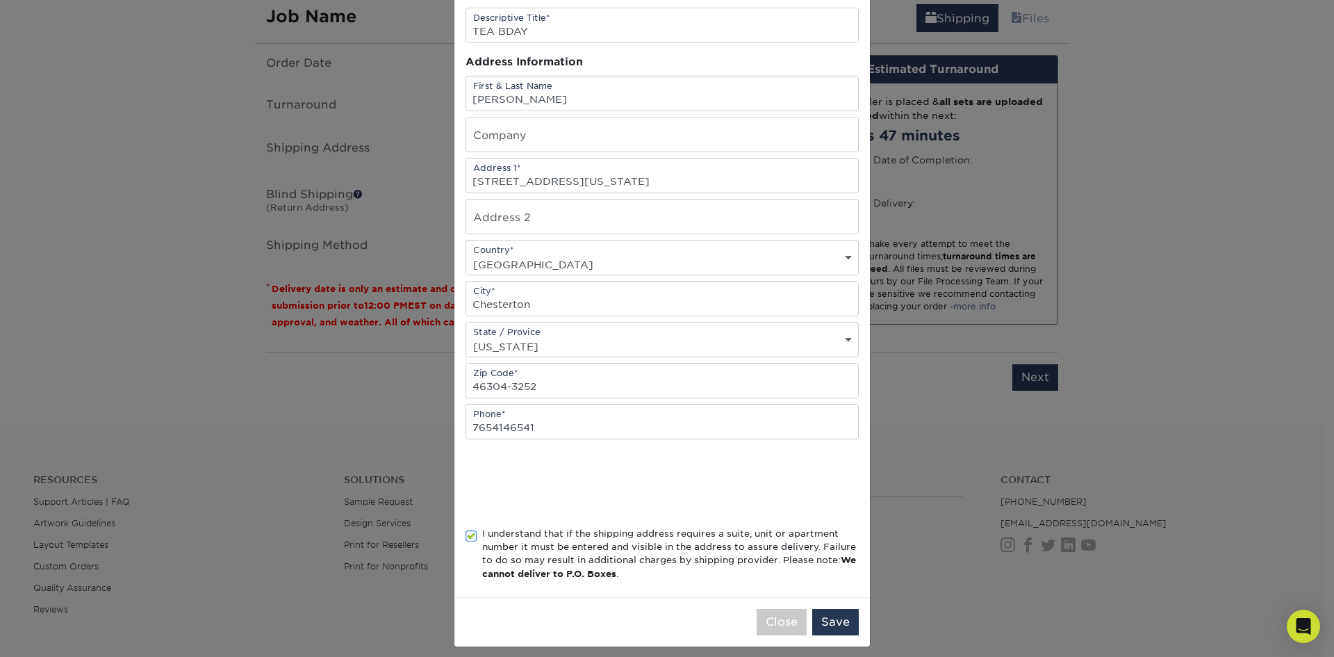
scroll to position [99, 0]
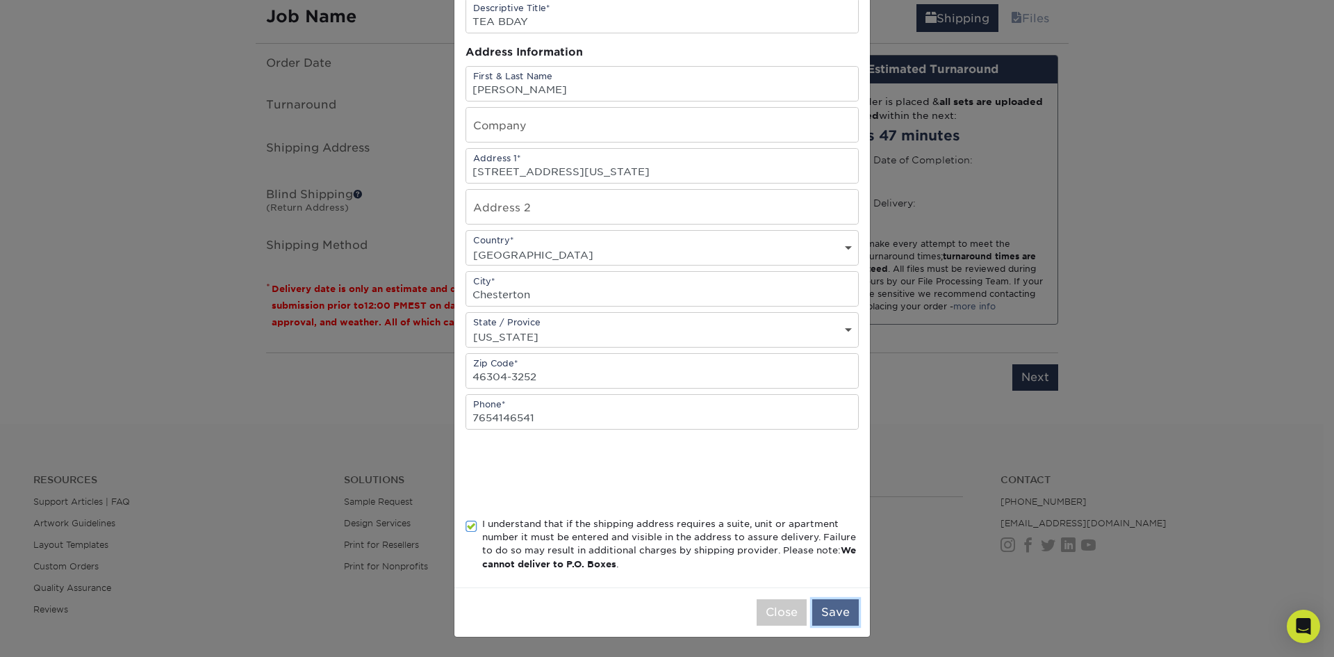
click at [839, 608] on button "Save" at bounding box center [835, 612] width 47 height 26
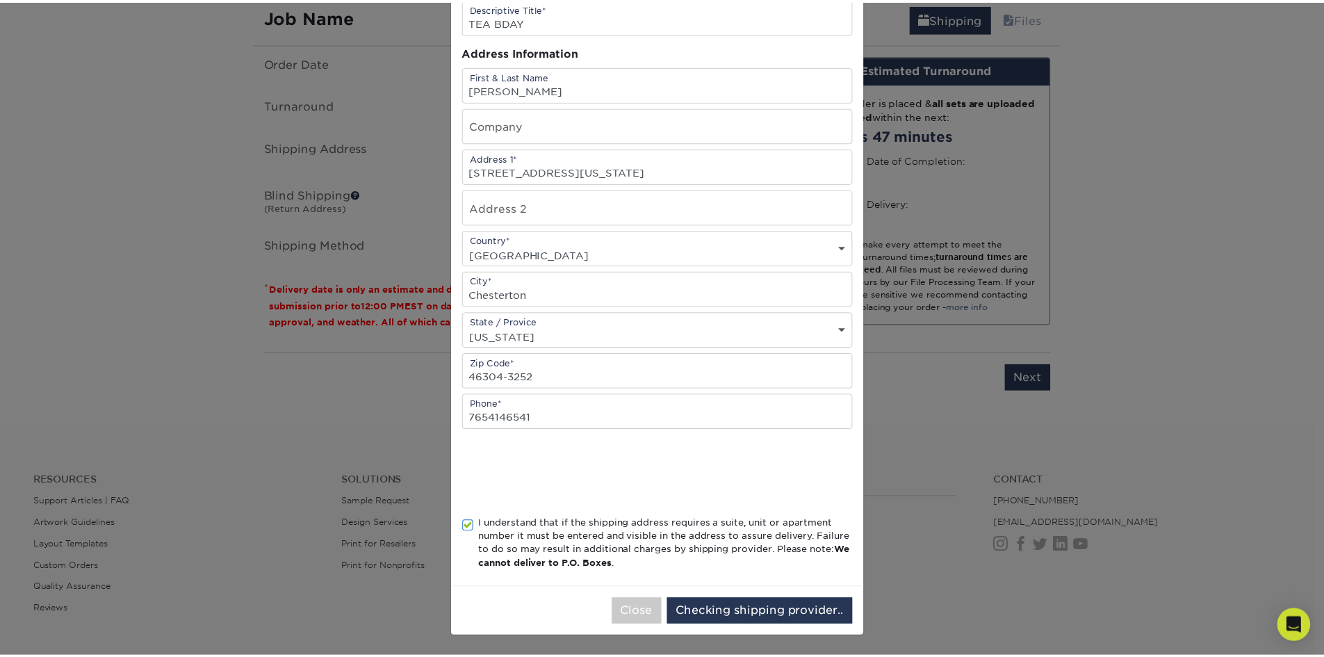
scroll to position [0, 0]
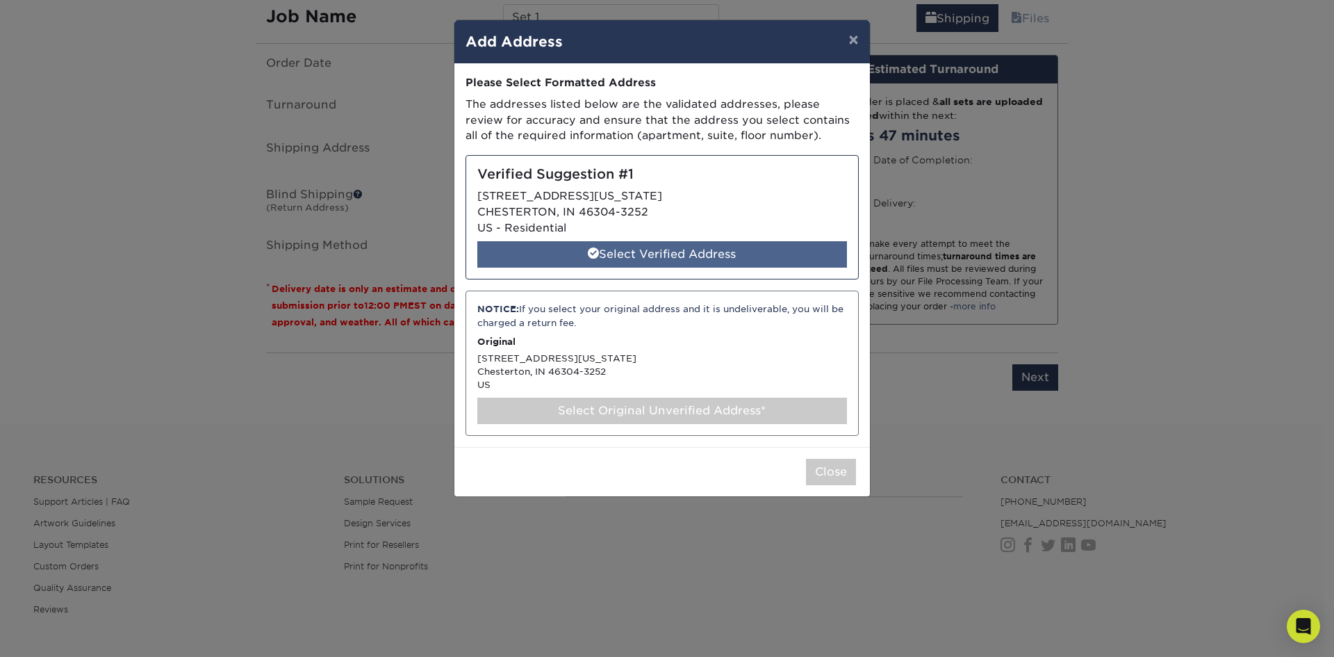
click at [617, 256] on div "Select Verified Address" at bounding box center [662, 254] width 370 height 26
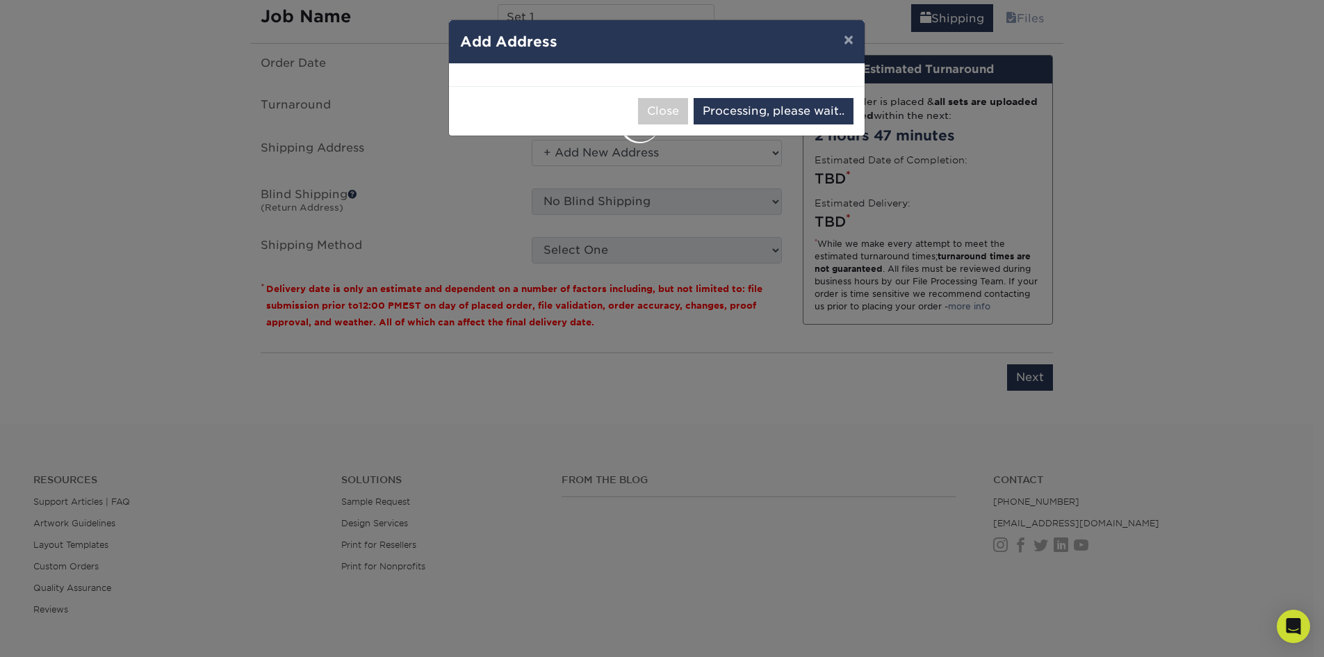
select select "285213"
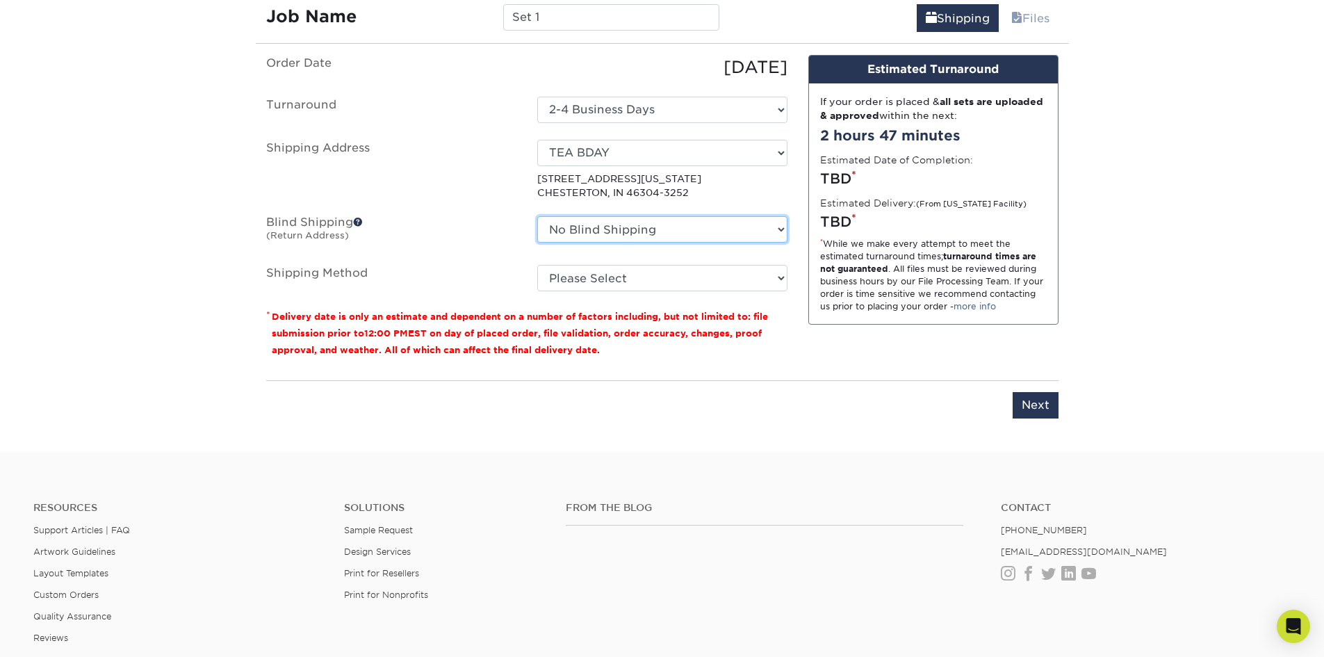
click at [617, 233] on select "No Blind Shipping + Add New Address" at bounding box center [662, 229] width 250 height 26
click at [505, 226] on label "Blind Shipping (Return Address)" at bounding box center [391, 232] width 271 height 32
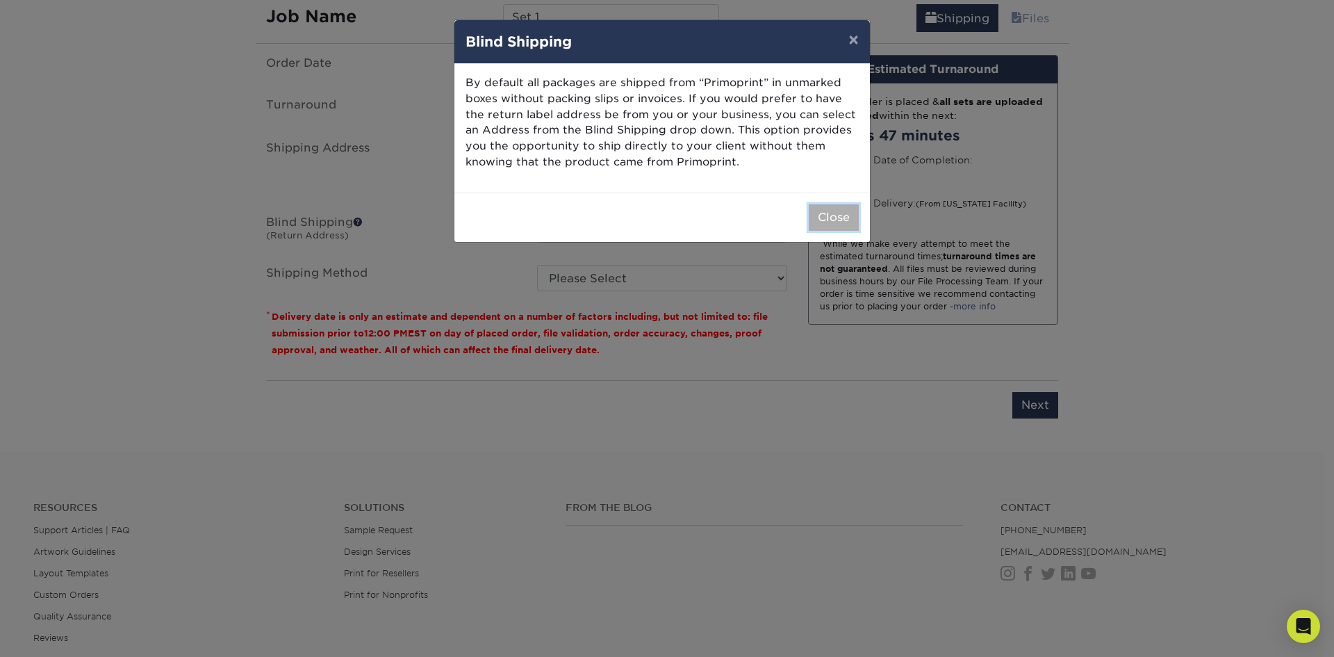
click at [823, 219] on button "Close" at bounding box center [834, 217] width 50 height 26
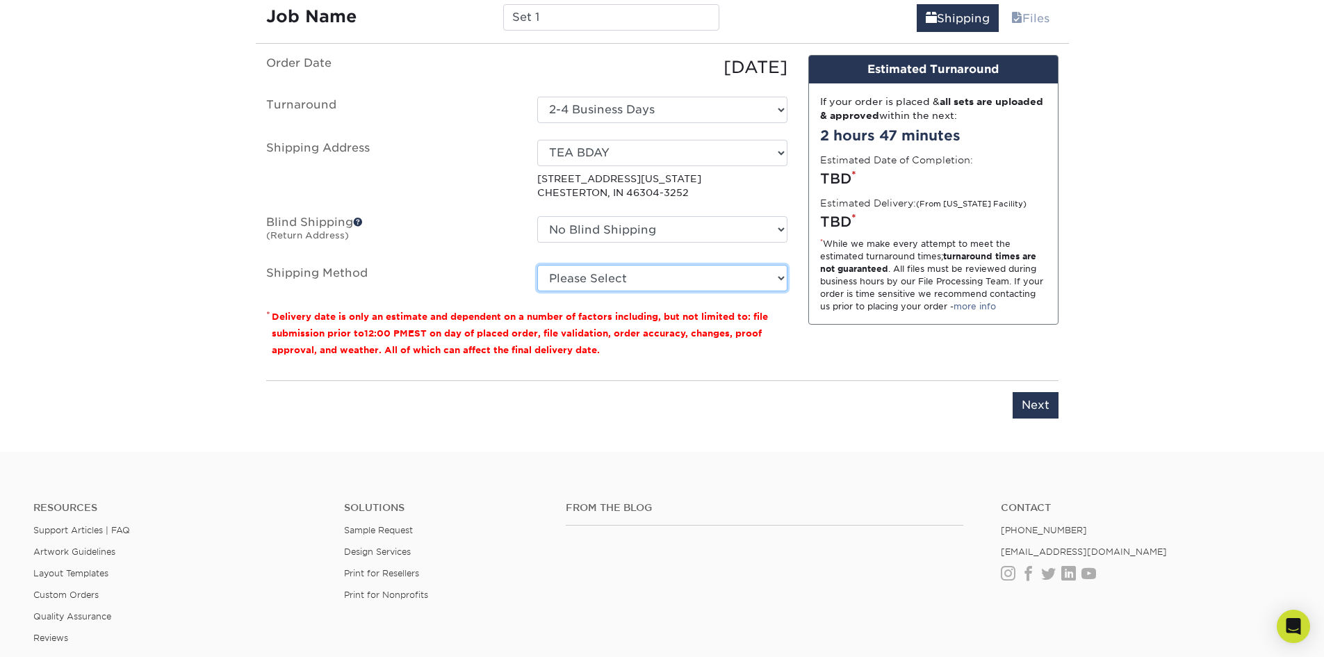
click at [676, 274] on select "Please Select 3 Day Shipping Service (+$17.80) Ground Shipping (+$18.03) 2 Day …" at bounding box center [662, 278] width 250 height 26
select select "02"
click at [537, 265] on select "Please Select 3 Day Shipping Service (+$17.80) Ground Shipping (+$18.03) 2 Day …" at bounding box center [662, 278] width 250 height 26
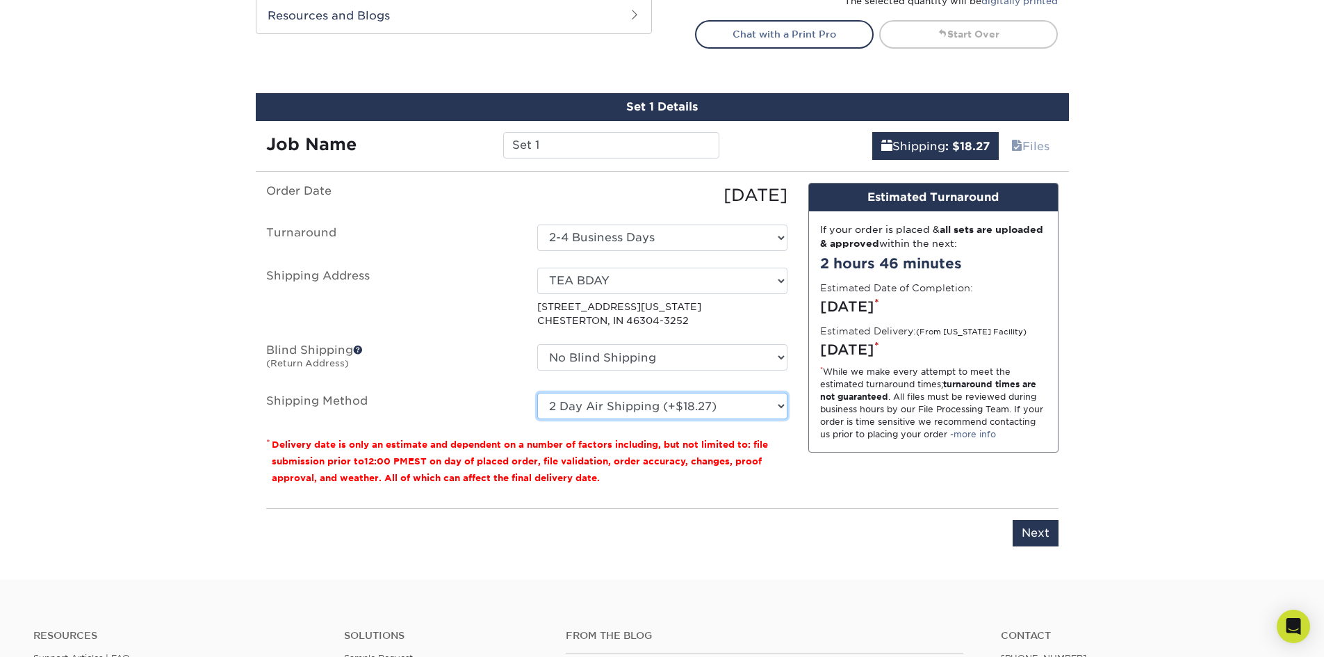
scroll to position [749, 0]
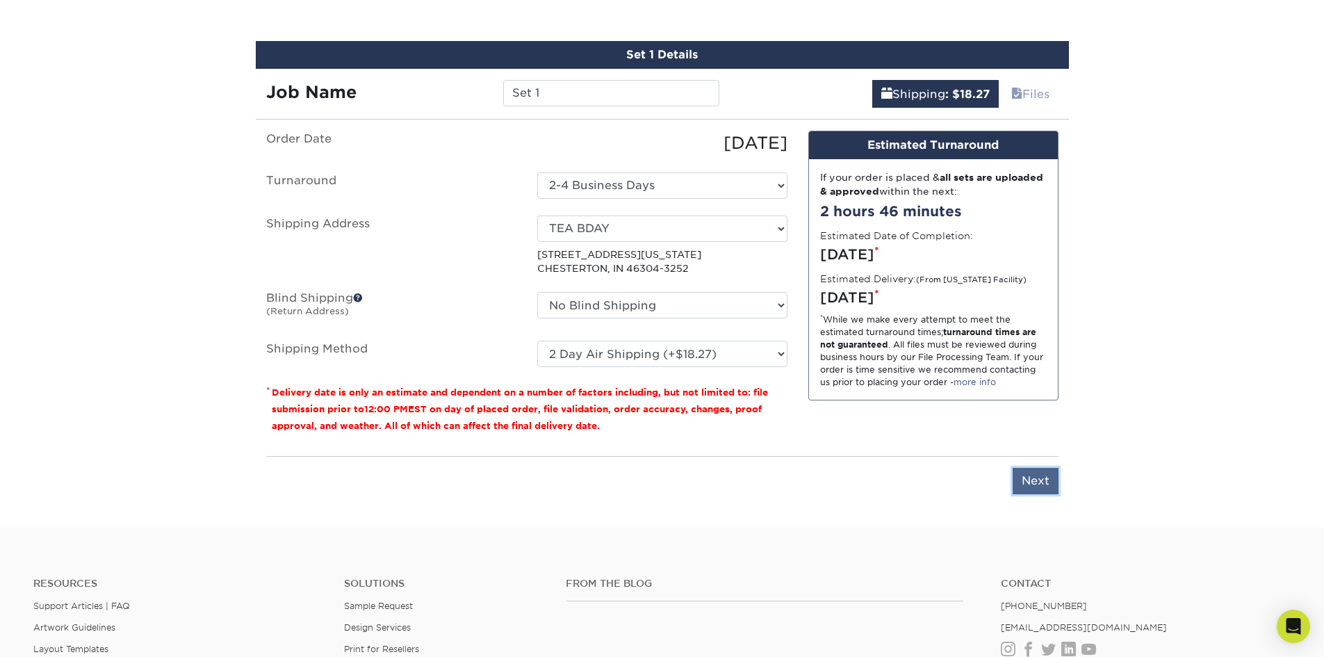
click at [1025, 476] on input "Next" at bounding box center [1035, 481] width 46 height 26
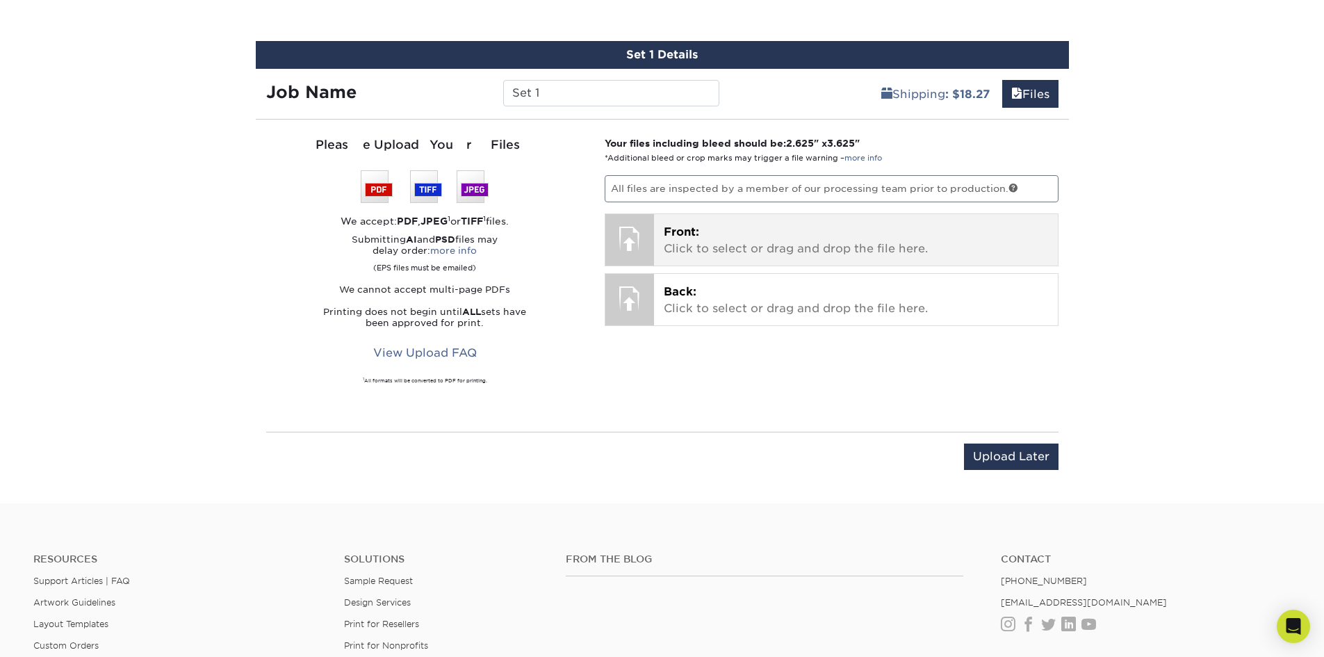
click at [680, 228] on span "Front:" at bounding box center [681, 231] width 35 height 13
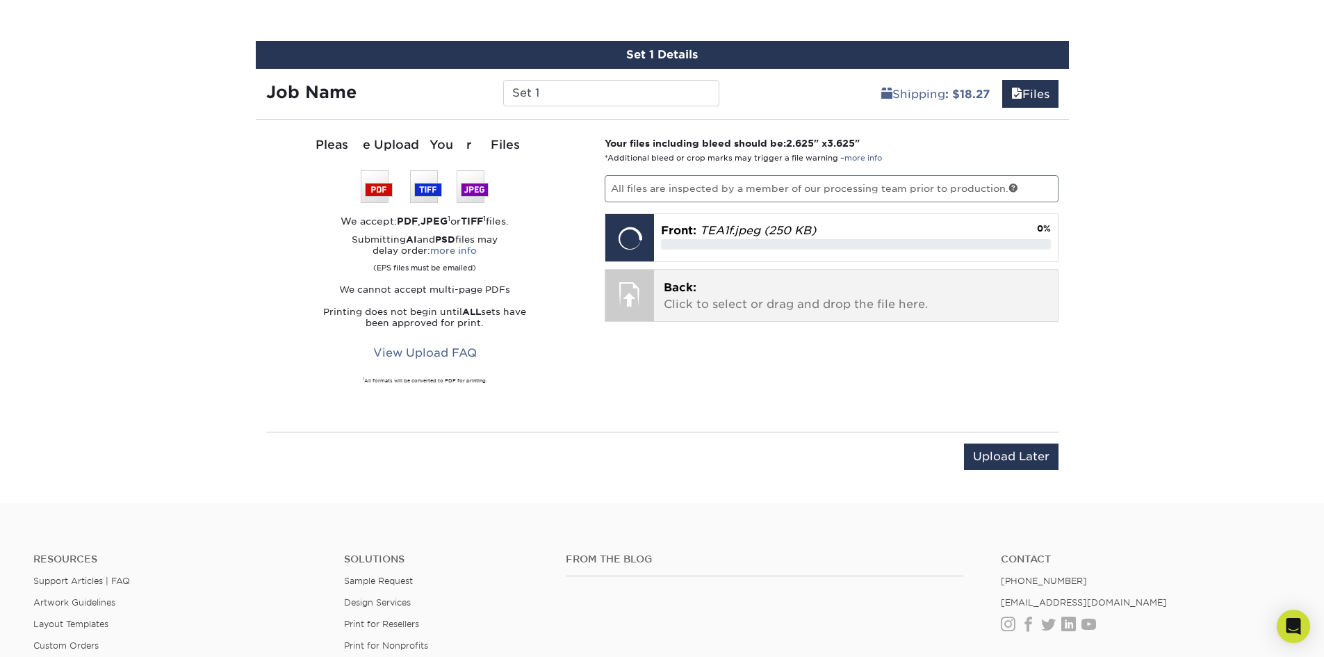
click at [727, 308] on p "Back: Click to select or drag and drop the file here." at bounding box center [856, 295] width 384 height 33
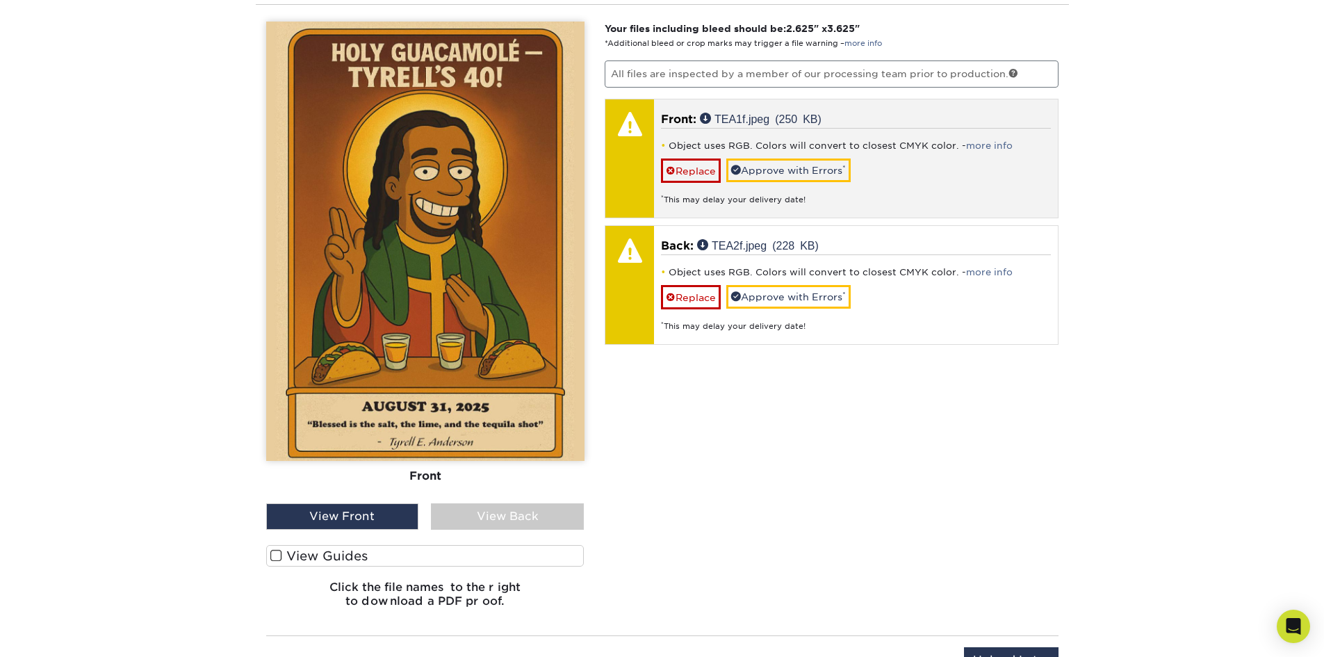
scroll to position [888, 0]
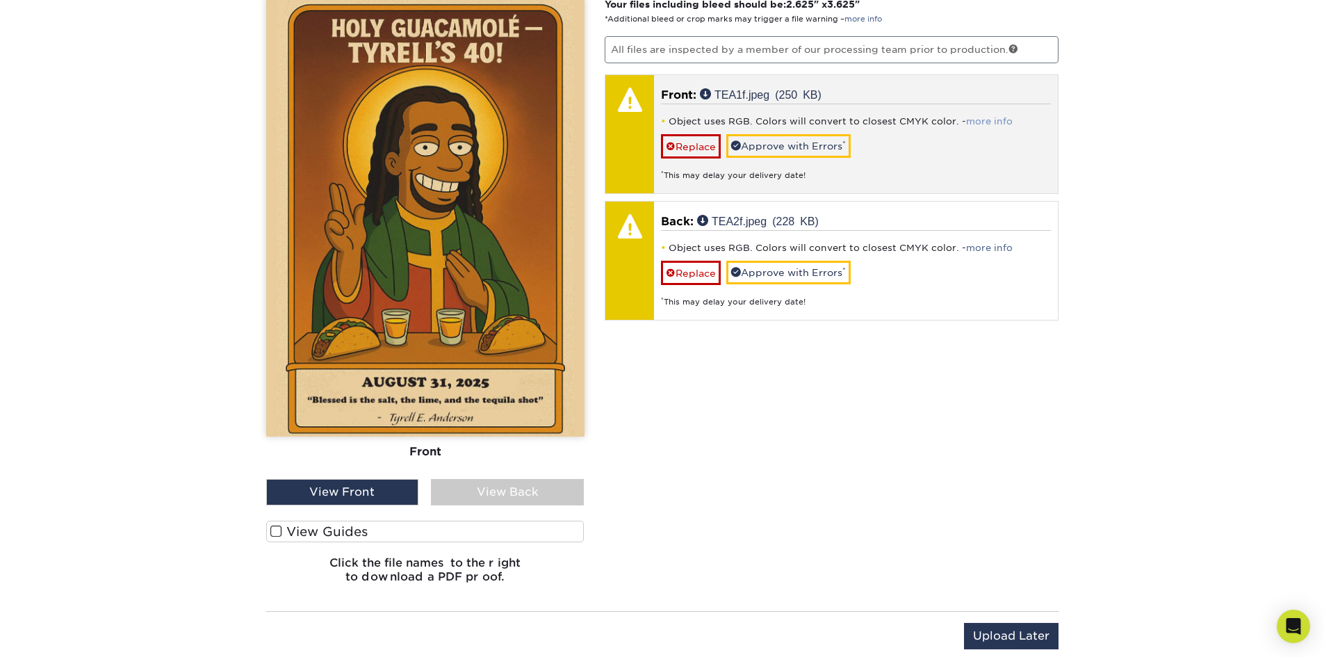
click at [987, 122] on link "more info" at bounding box center [989, 121] width 47 height 10
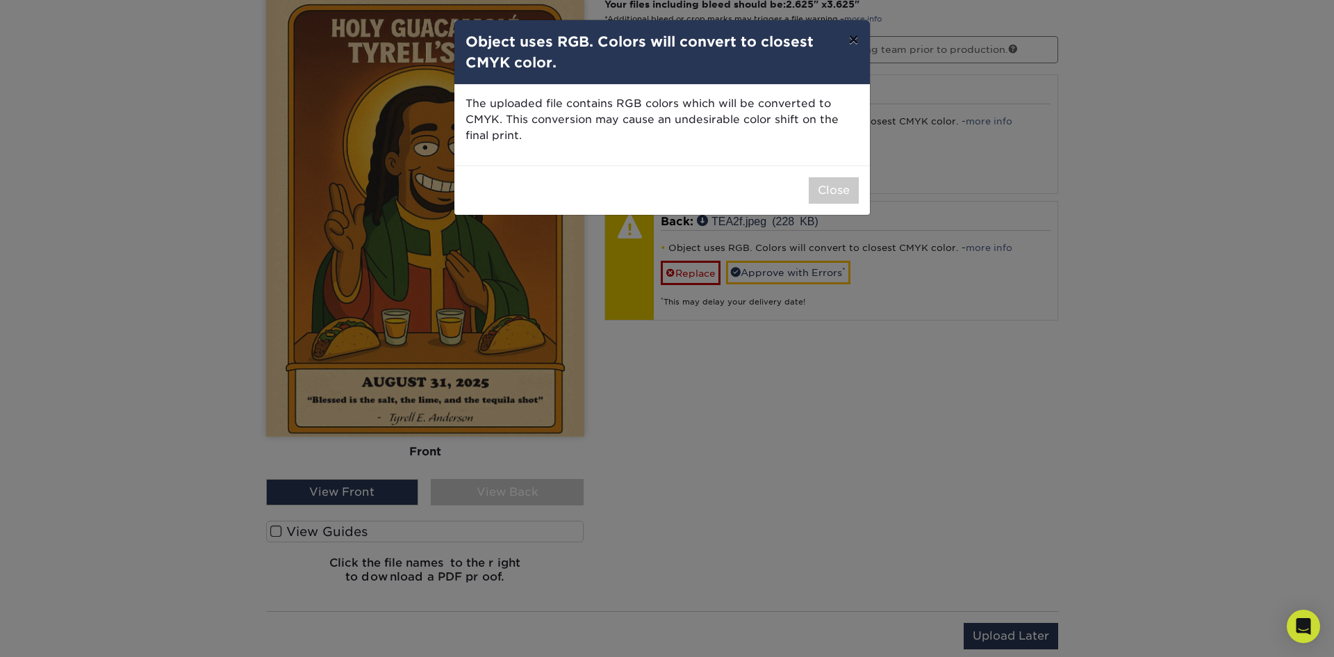
click at [852, 40] on button "×" at bounding box center [853, 39] width 32 height 39
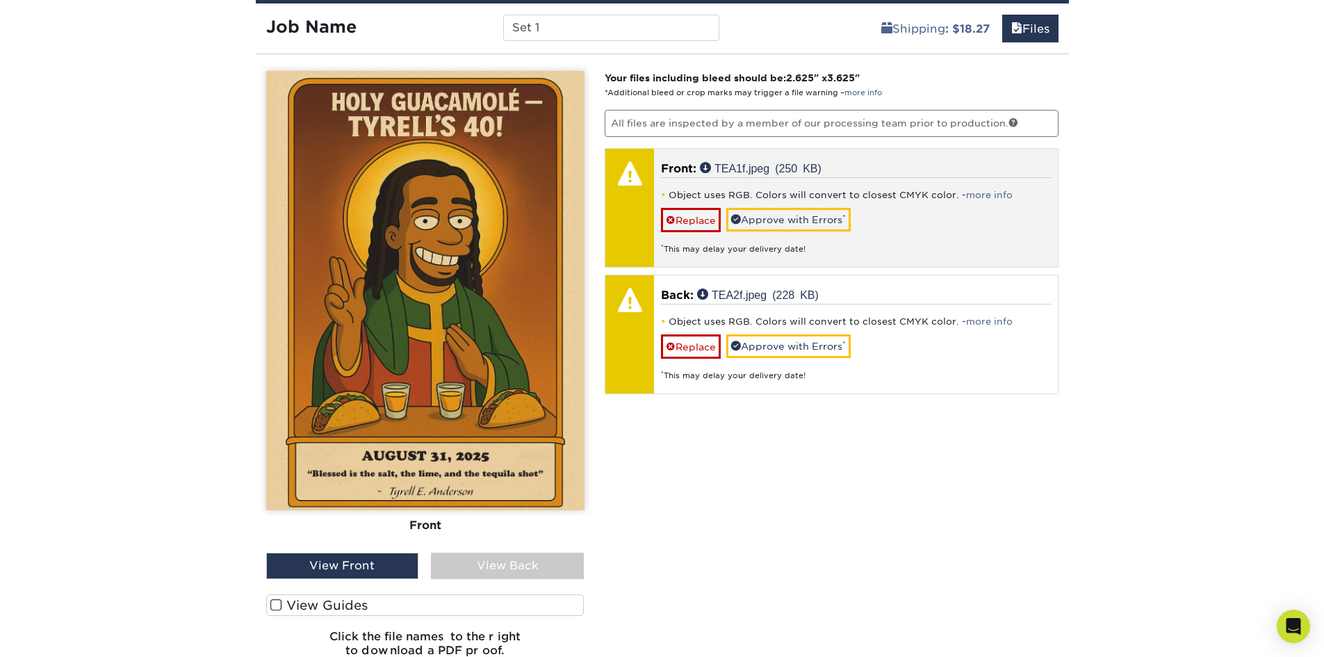
scroll to position [749, 0]
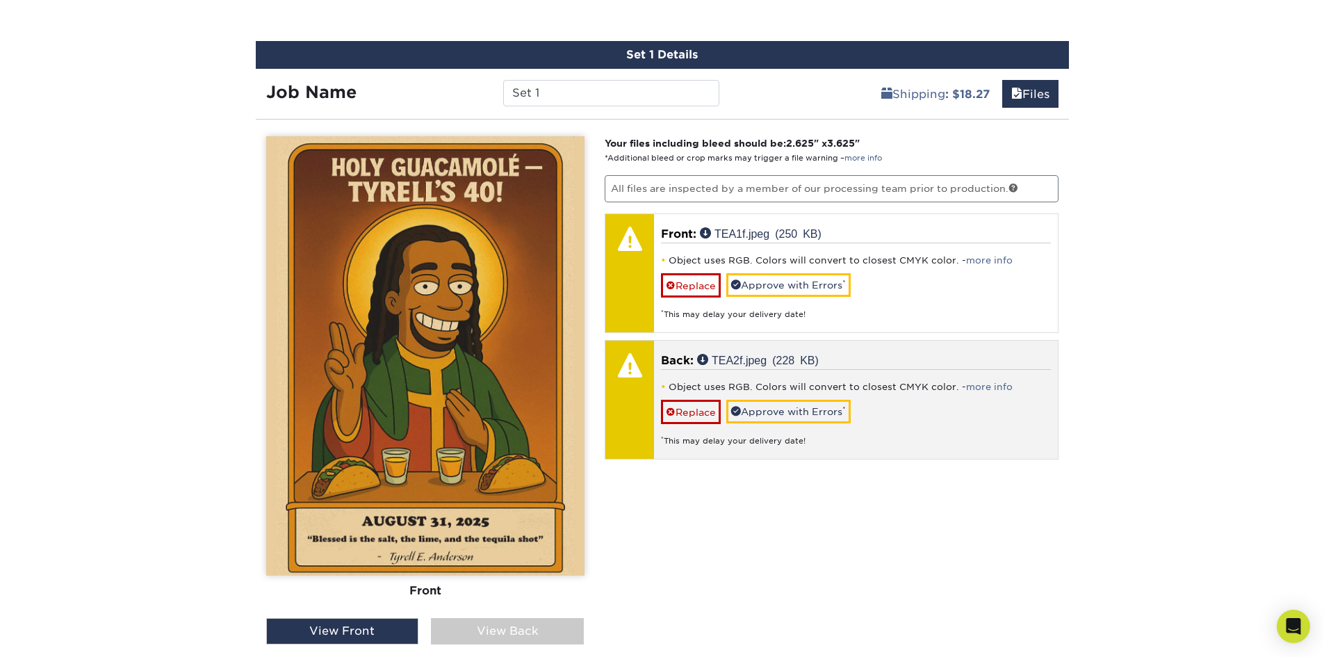
click at [756, 438] on div "* This may delay your delivery date!" at bounding box center [856, 435] width 390 height 23
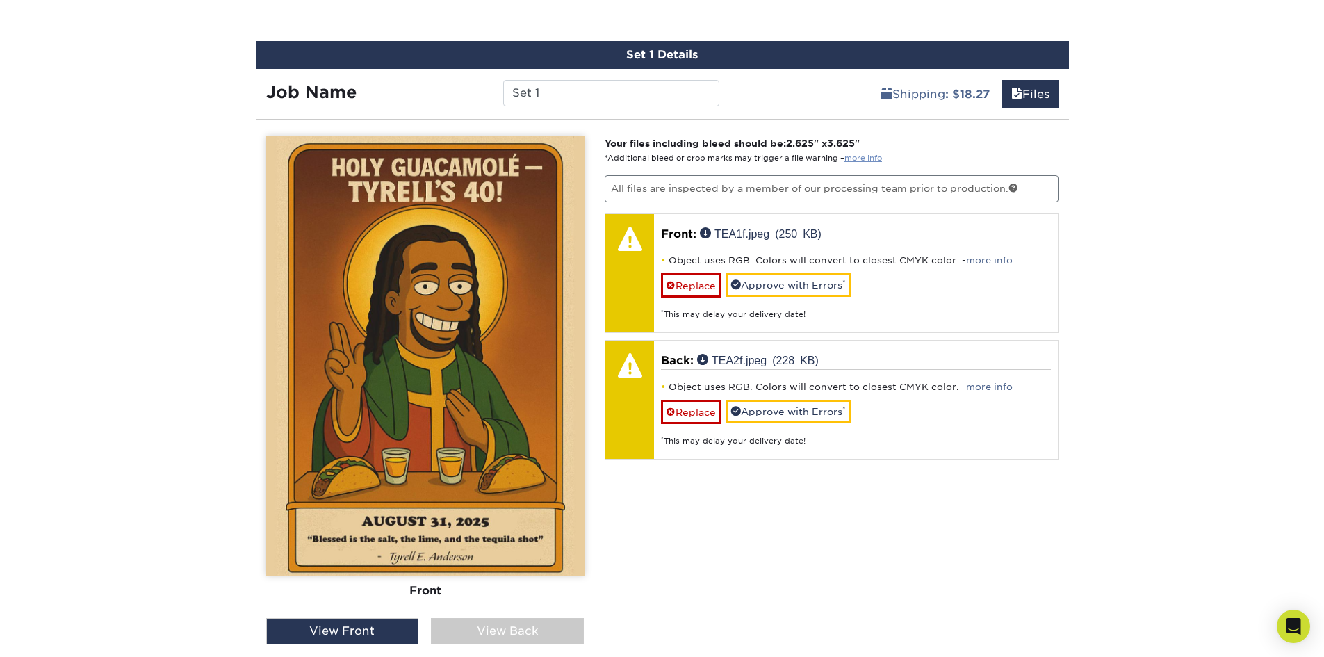
click at [867, 155] on link "more info" at bounding box center [863, 158] width 38 height 9
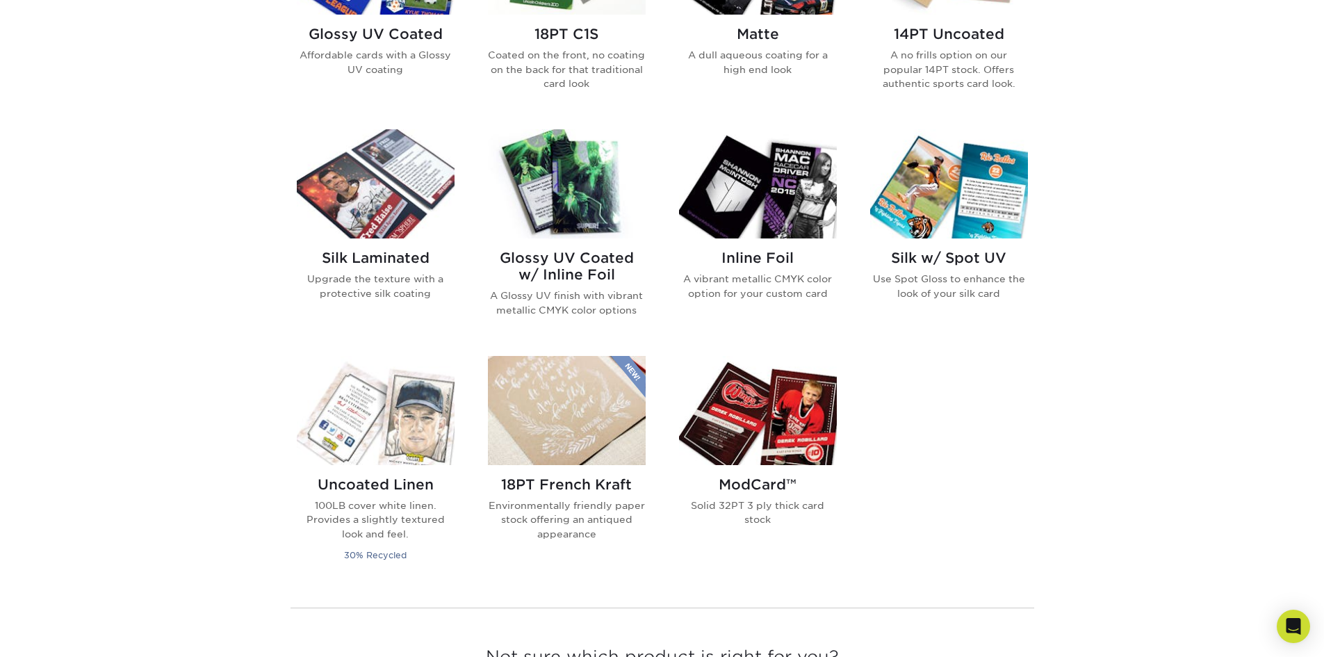
scroll to position [834, 0]
